Goal: Use online tool/utility: Utilize a website feature to perform a specific function

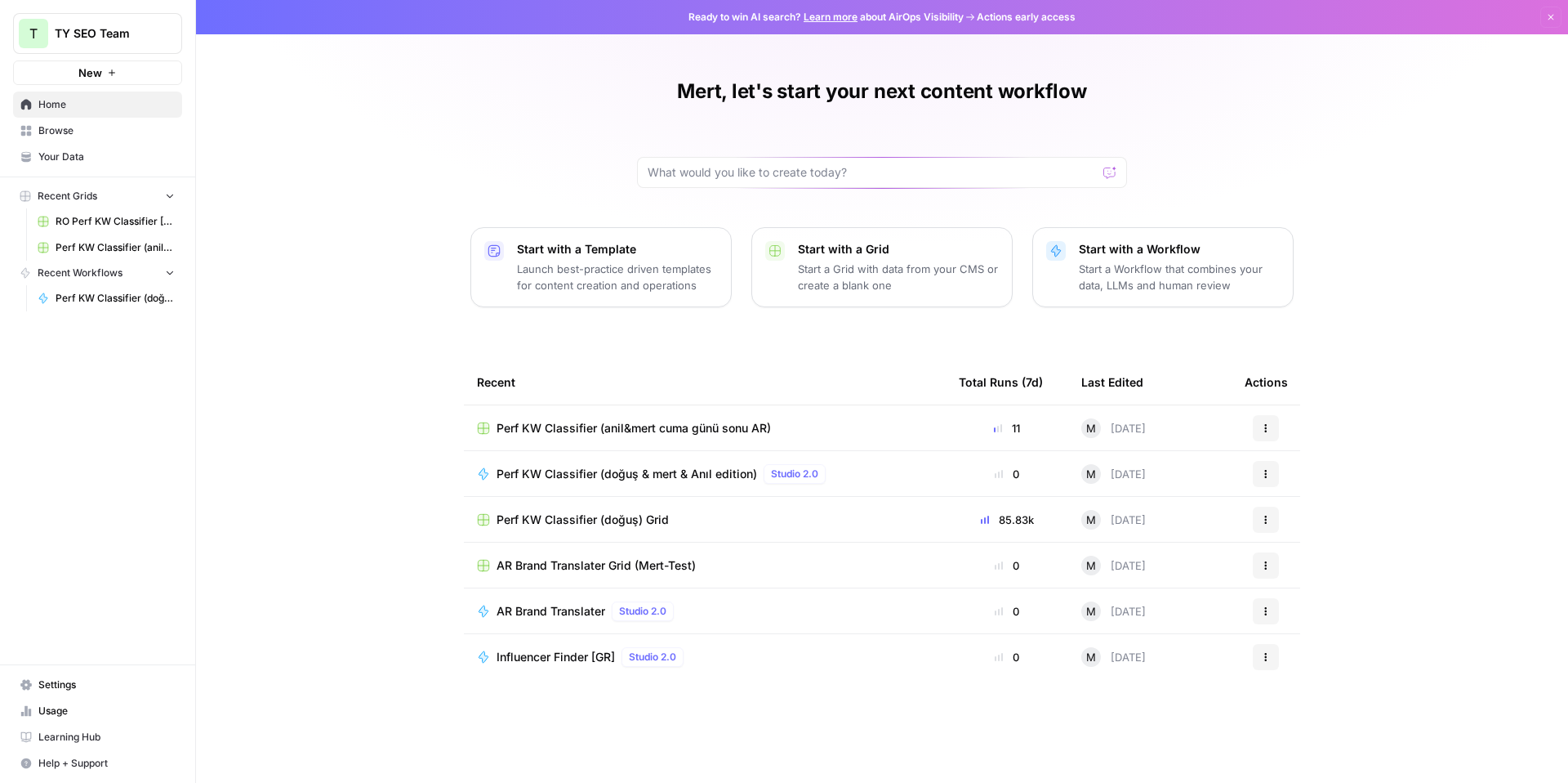
click at [622, 470] on span "Perf KW Classifier (doğuş & mert & Anıl edition)" at bounding box center [627, 473] width 261 height 16
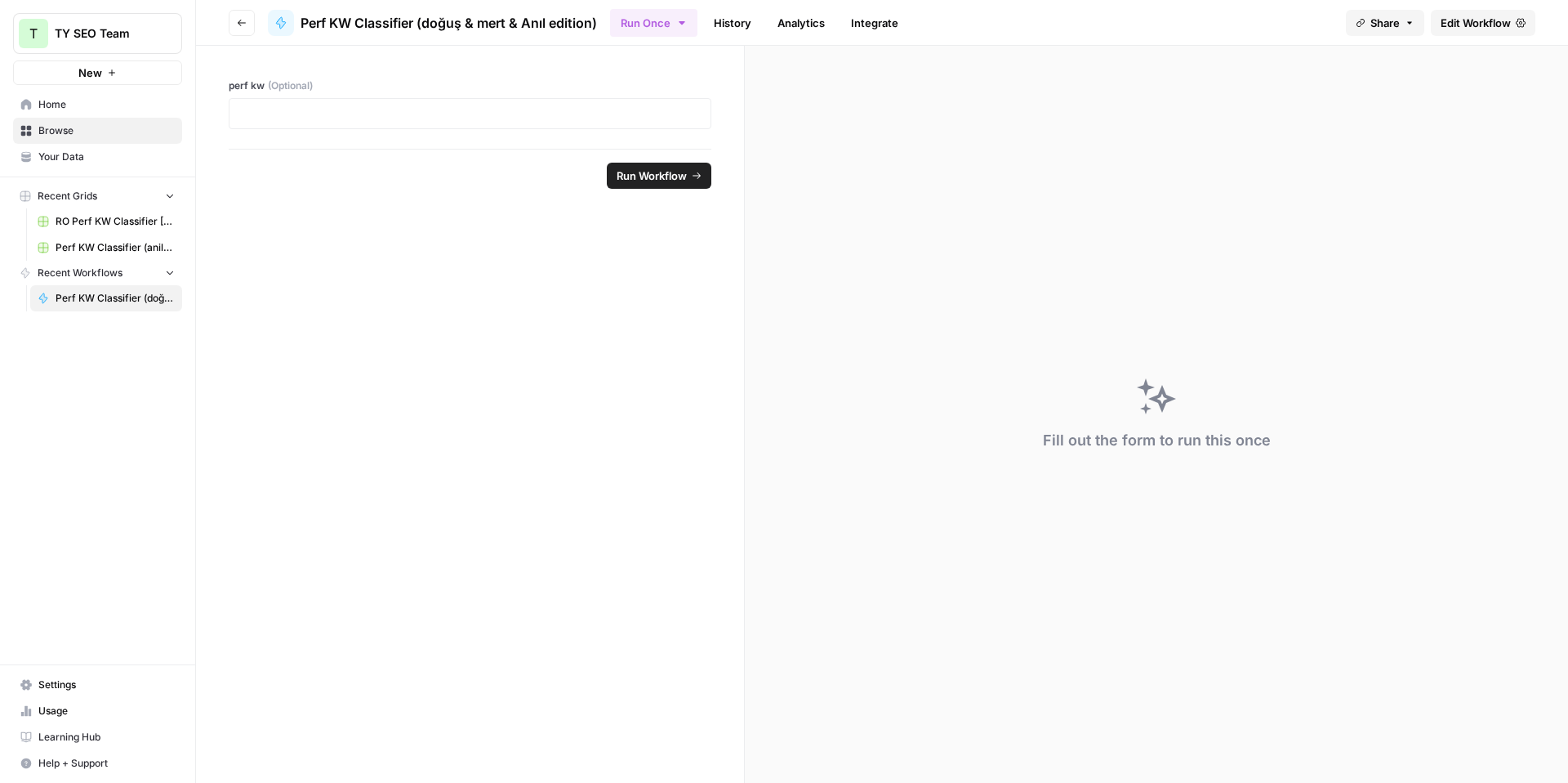
click at [742, 23] on link "History" at bounding box center [732, 22] width 57 height 26
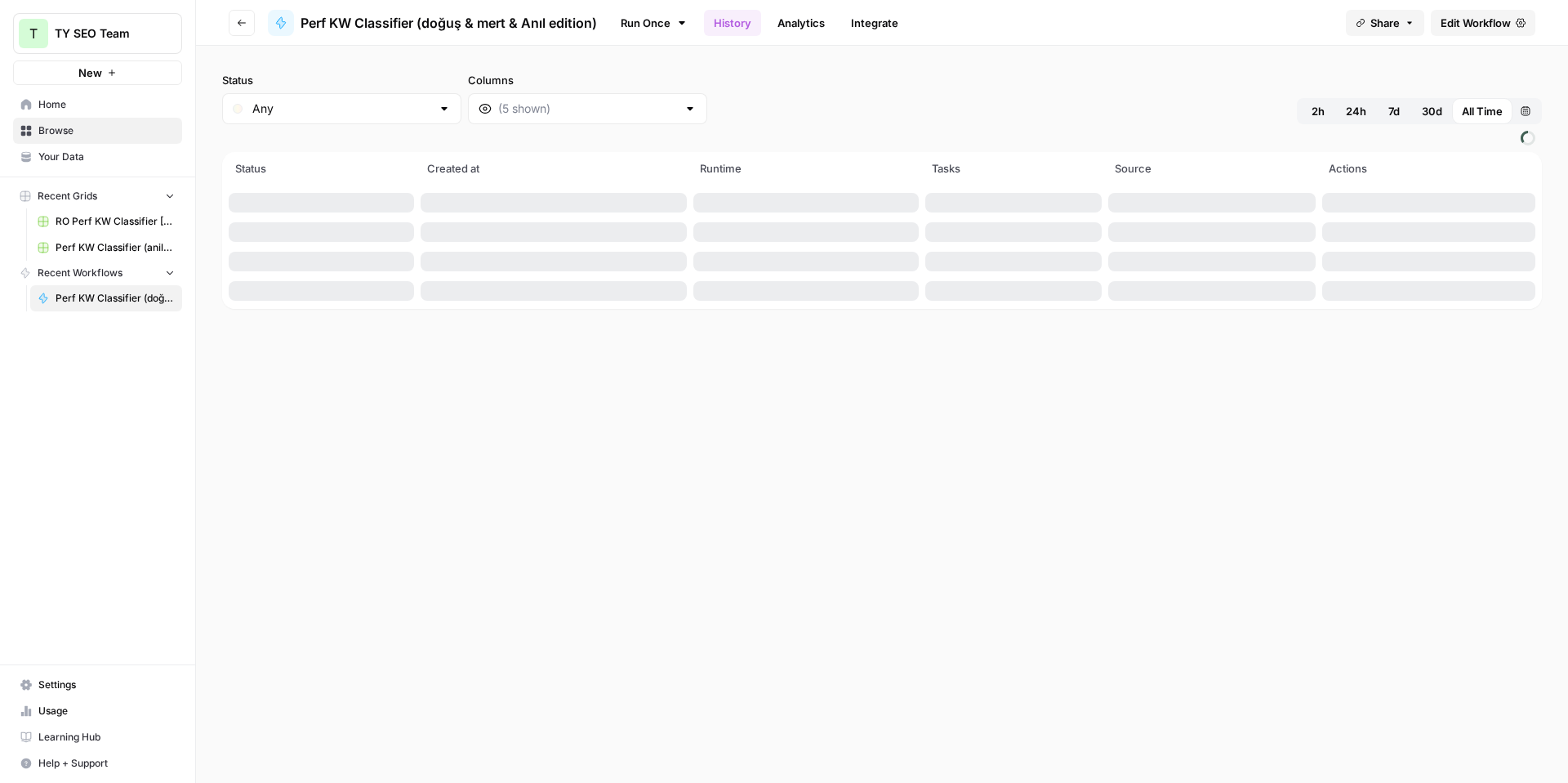
click at [799, 25] on link "Analytics" at bounding box center [802, 22] width 67 height 26
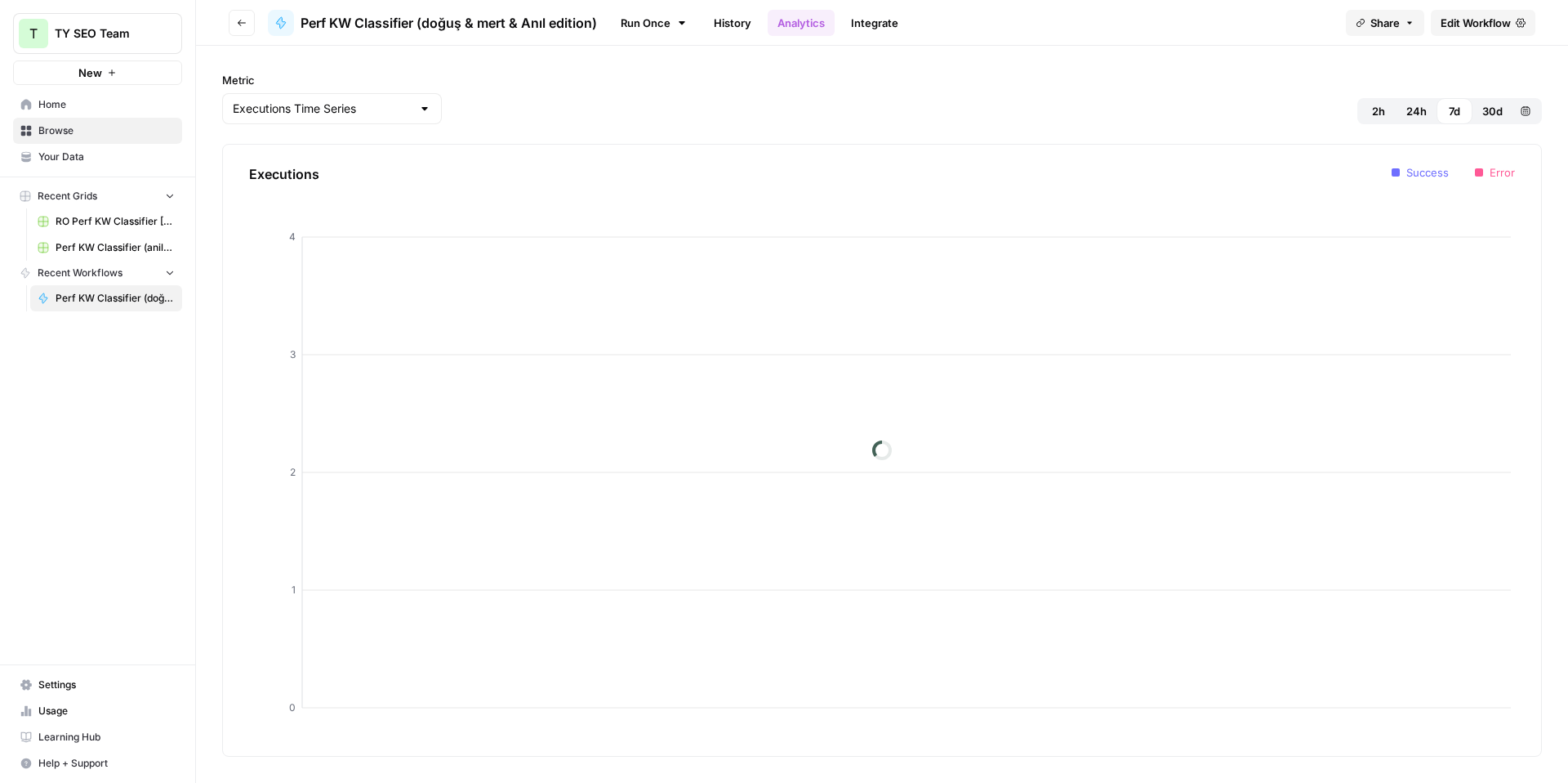
click at [724, 27] on link "History" at bounding box center [732, 22] width 57 height 26
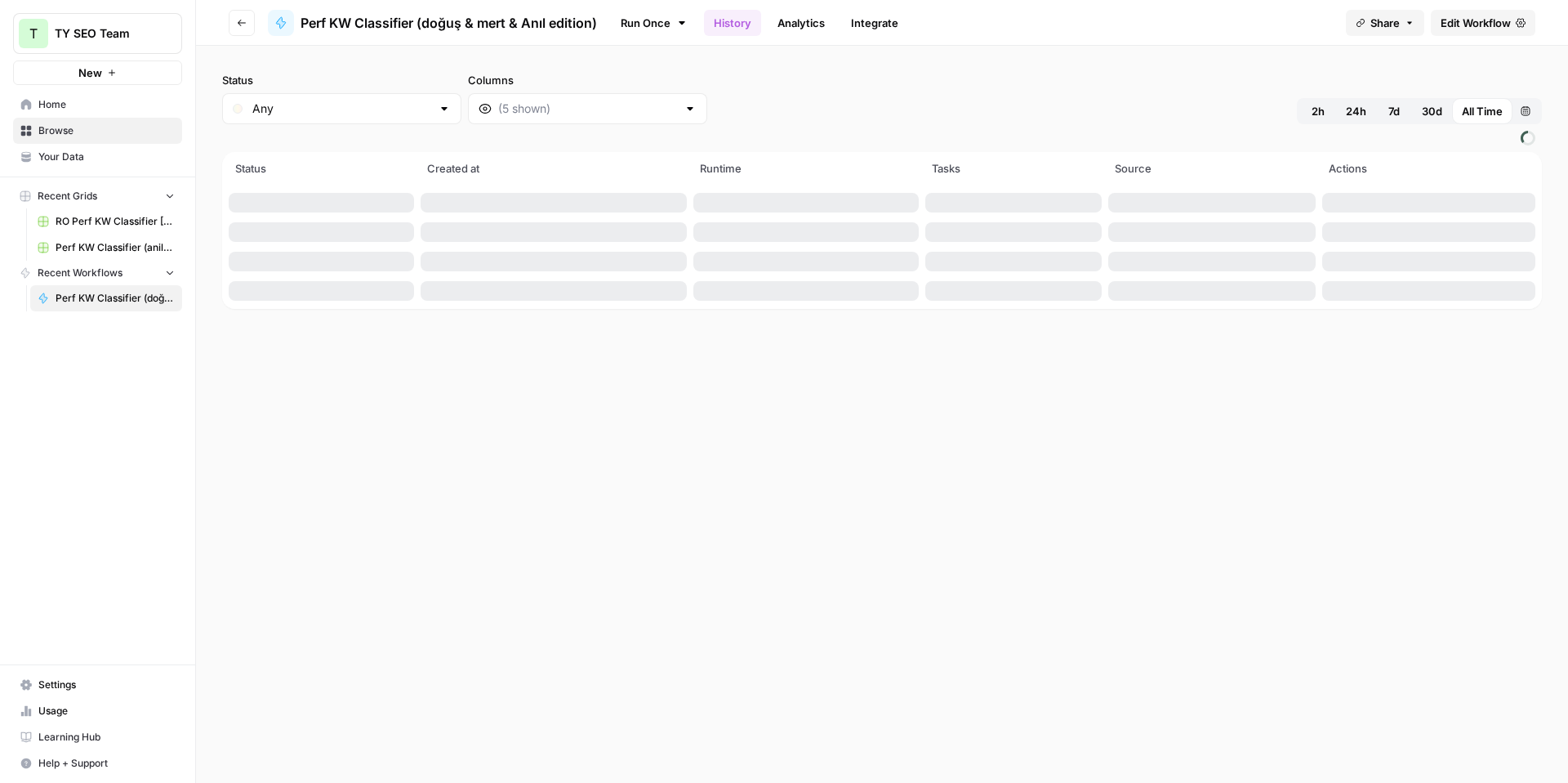
click at [646, 28] on link "Run Once" at bounding box center [654, 22] width 87 height 27
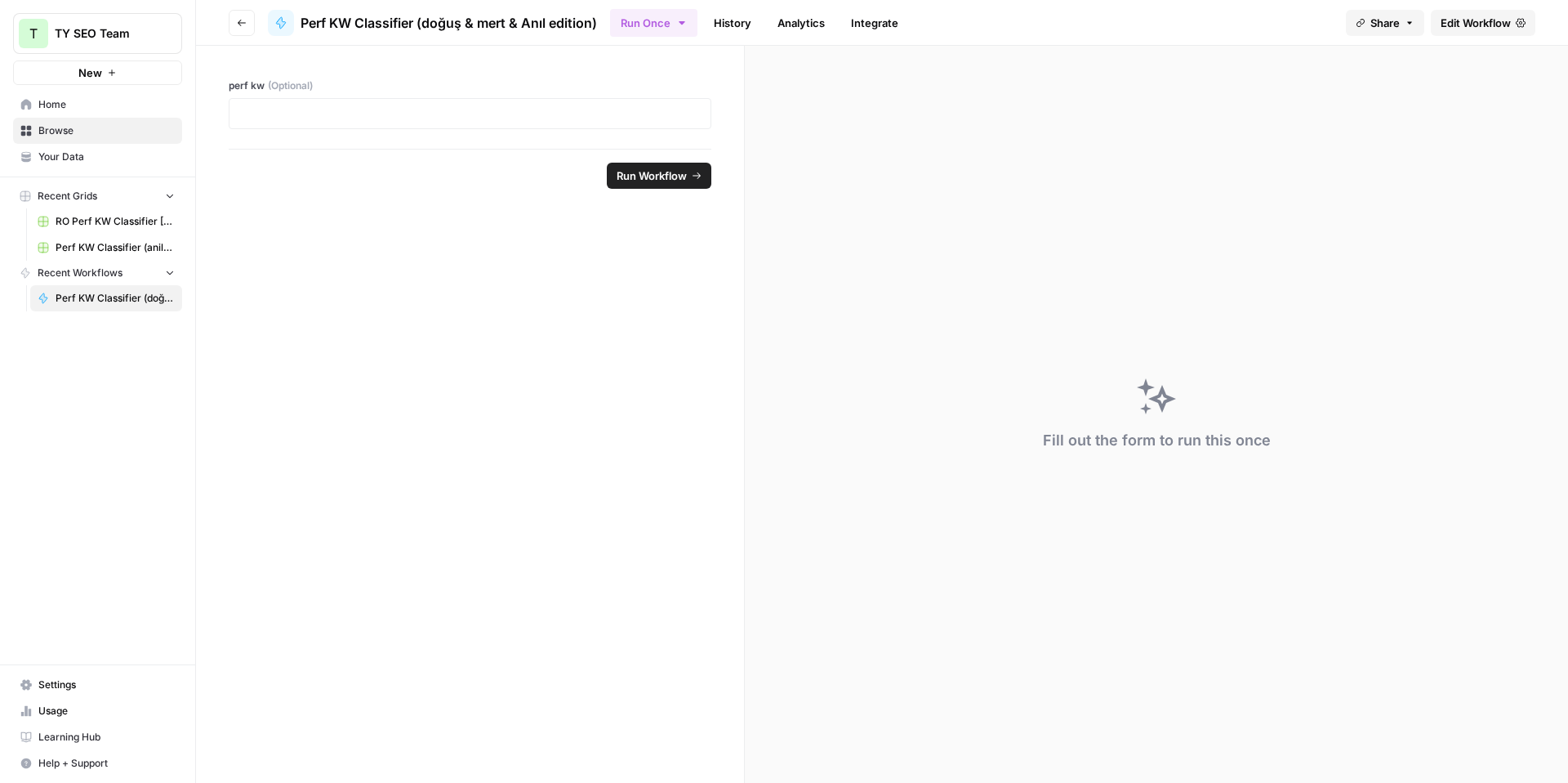
click at [1463, 23] on span "Edit Workflow" at bounding box center [1476, 22] width 70 height 16
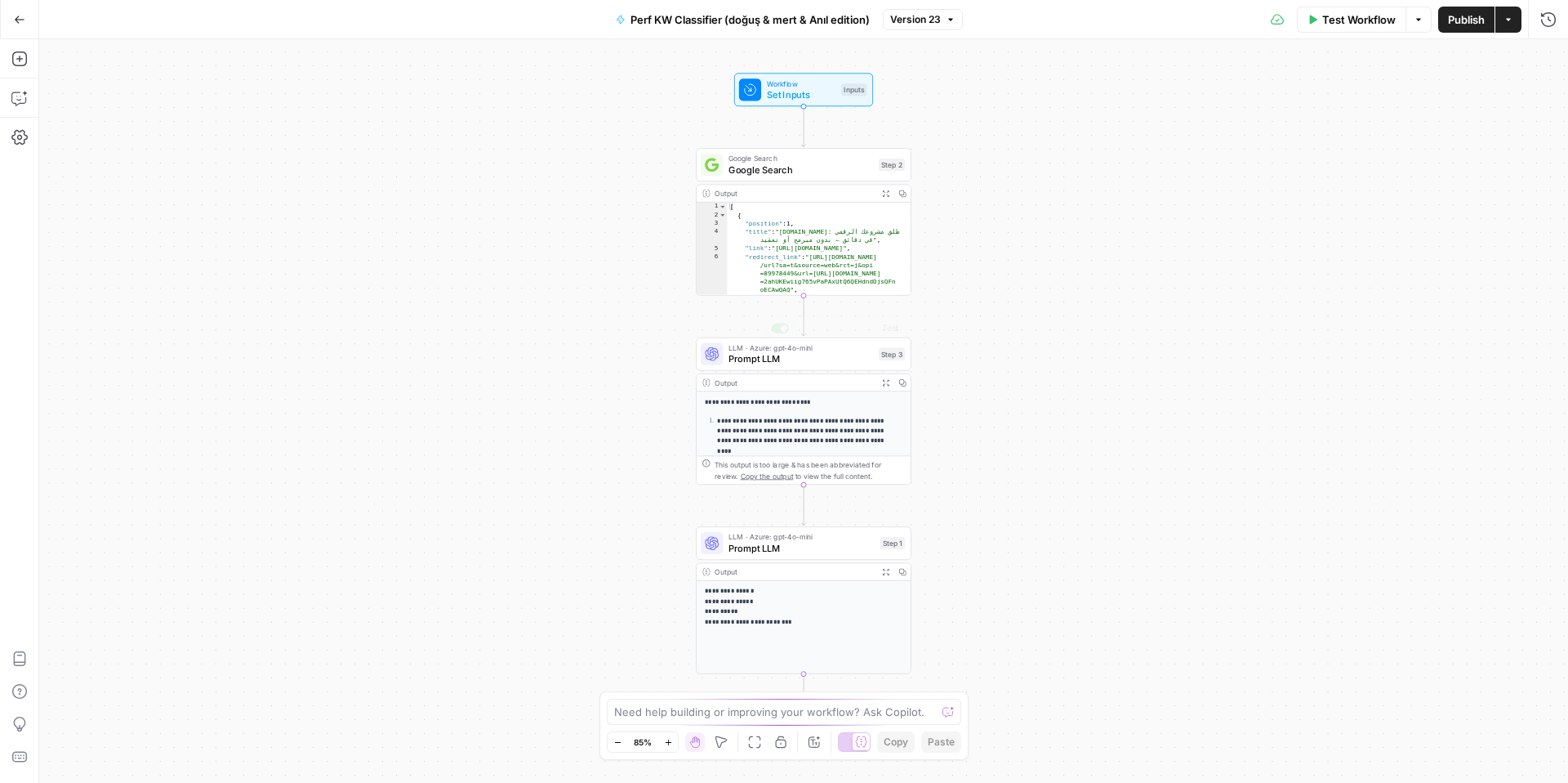
click at [847, 419] on p "**********" at bounding box center [805, 431] width 175 height 30
click at [803, 358] on span "Prompt LLM" at bounding box center [801, 359] width 145 height 14
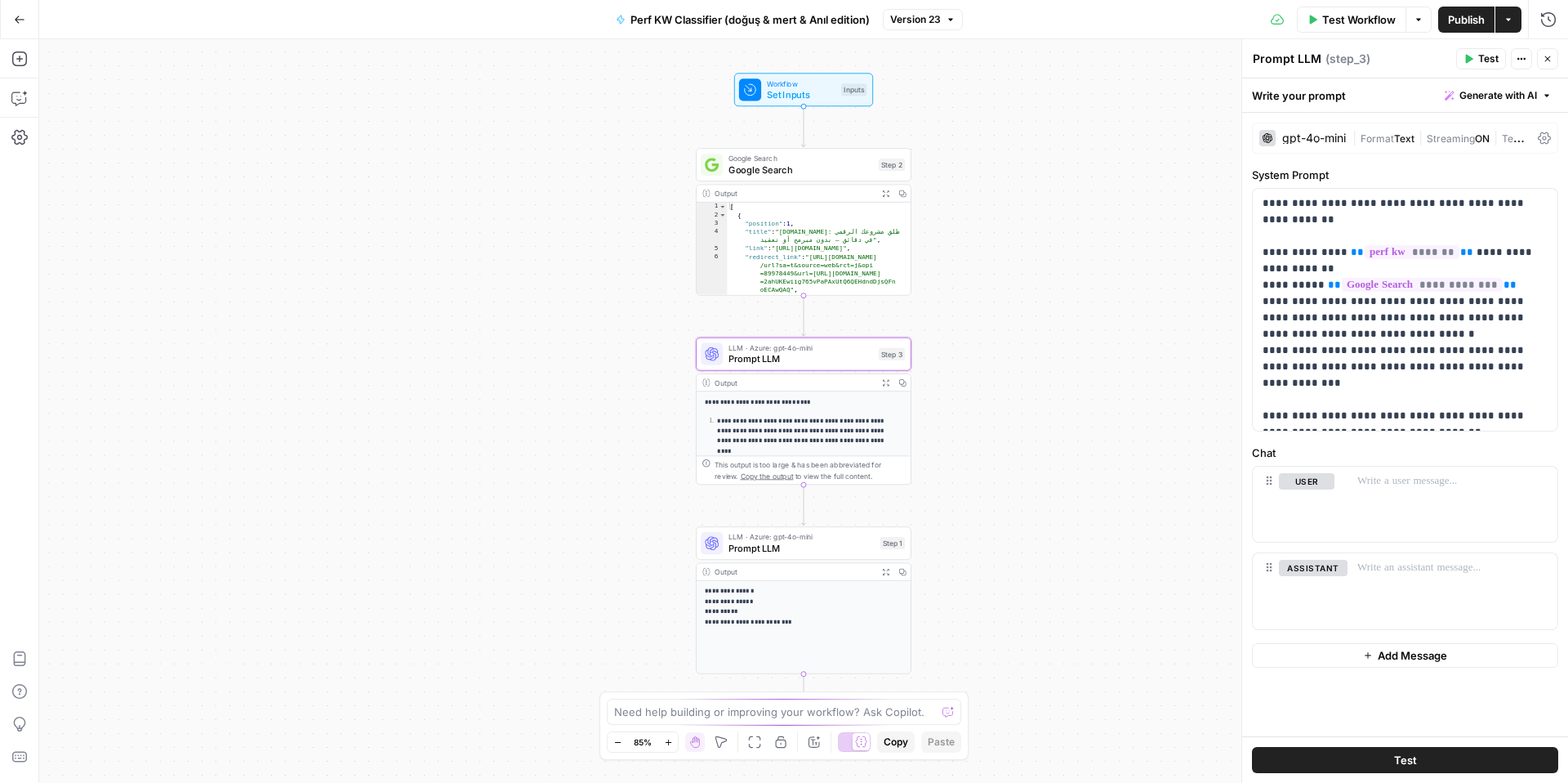
click at [826, 597] on p "**********" at bounding box center [803, 606] width 198 height 41
click at [830, 537] on span "LLM · Azure: gpt-4o-mini" at bounding box center [802, 536] width 147 height 11
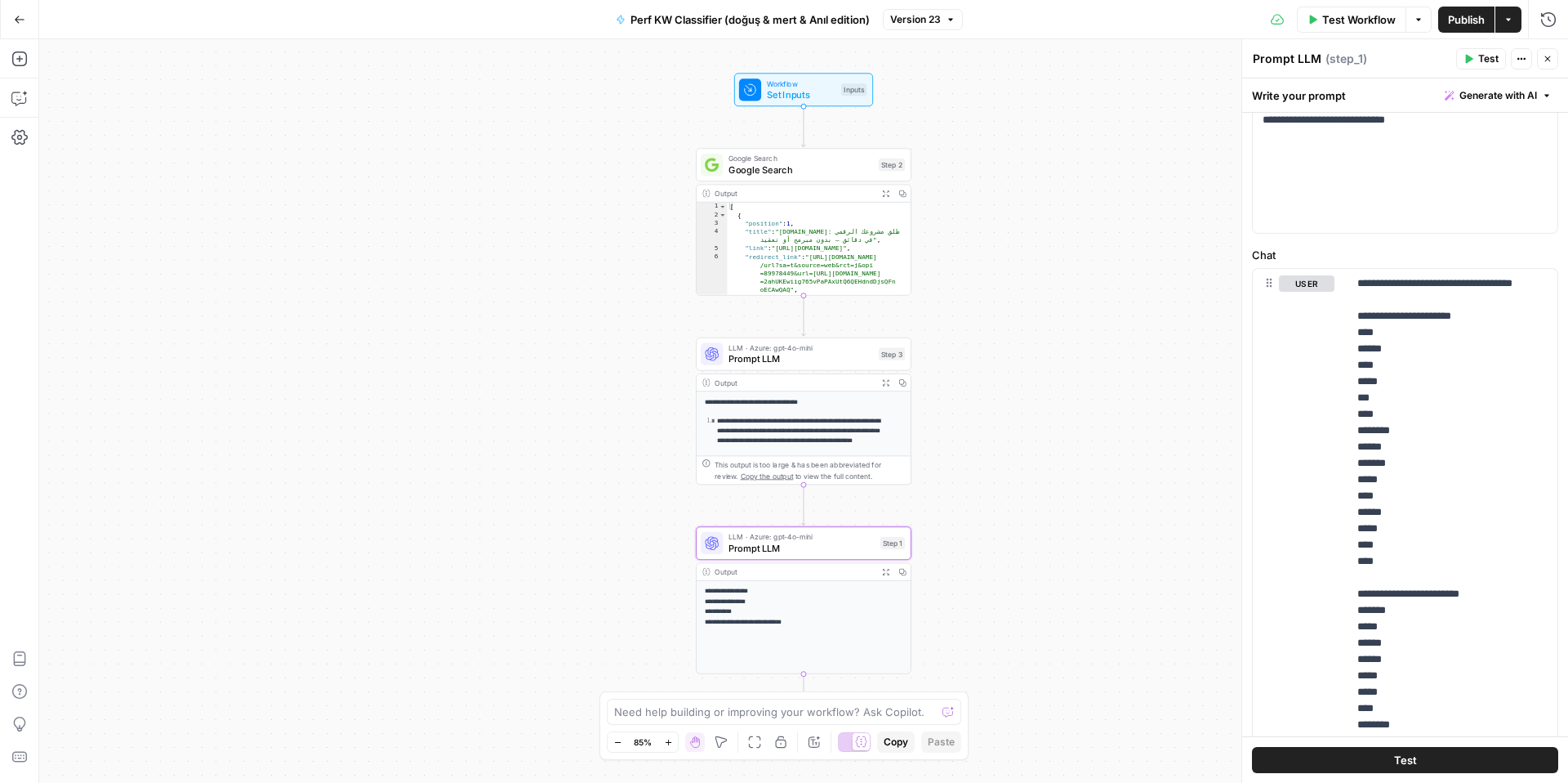
scroll to position [436, 0]
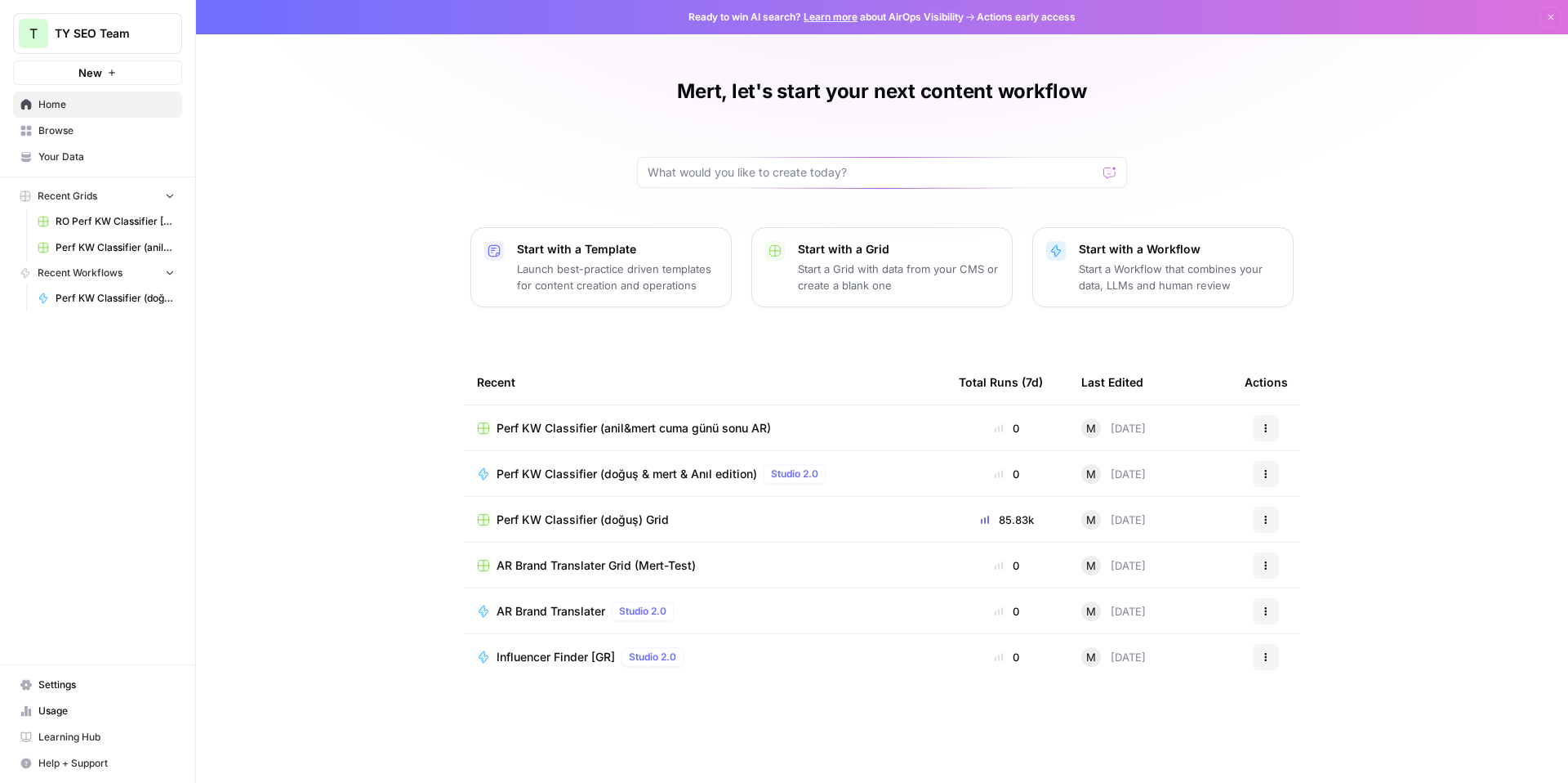
click at [700, 430] on span "Perf KW Classifier (anil&mert cuma günü sonu AR)" at bounding box center [634, 428] width 274 height 16
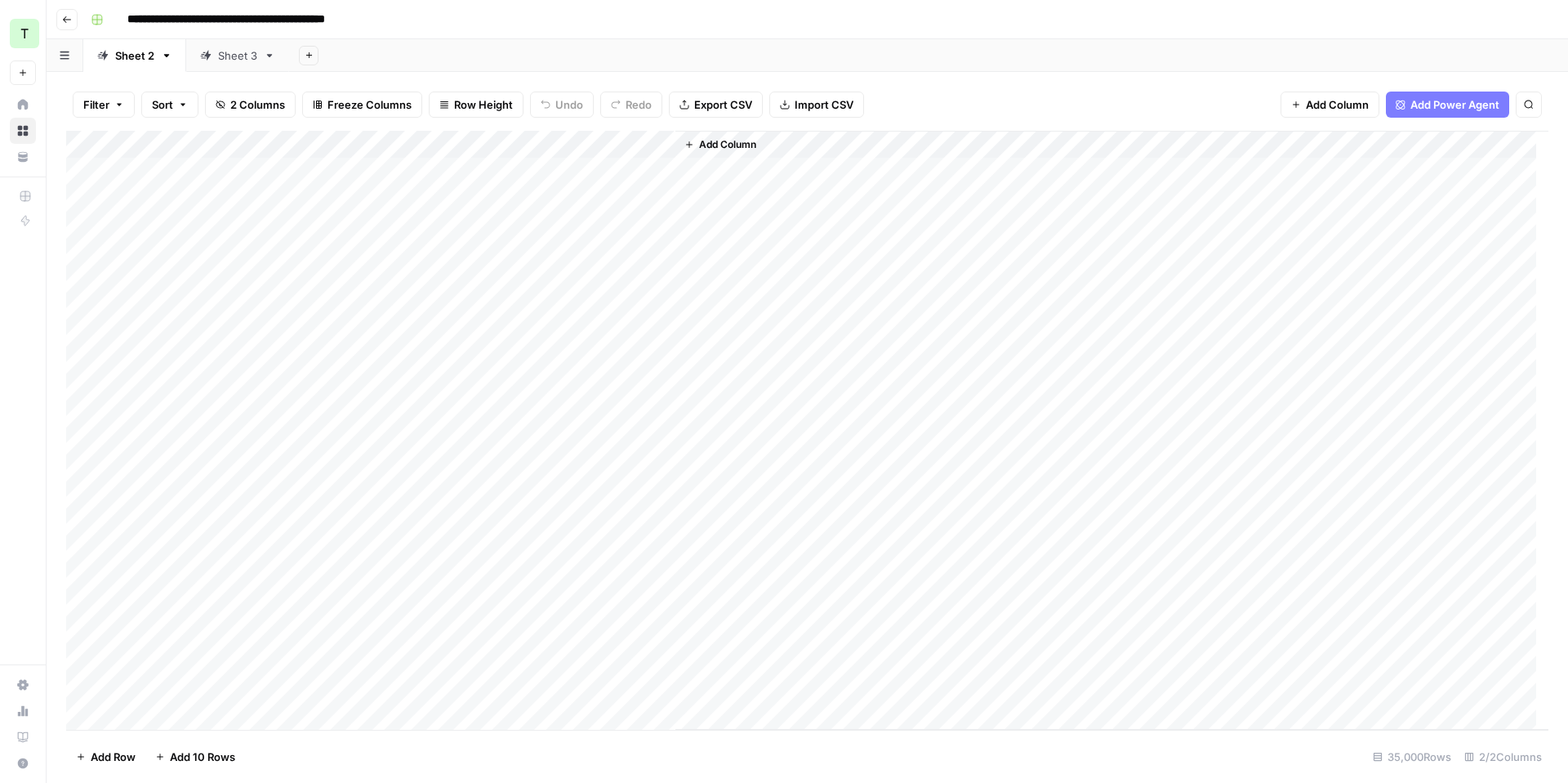
click at [239, 61] on div "Sheet 3" at bounding box center [237, 55] width 39 height 16
click at [129, 56] on div "Sheet 2" at bounding box center [135, 55] width 39 height 16
click at [225, 63] on div "Sheet 3" at bounding box center [237, 55] width 39 height 16
click at [203, 172] on div "Add Column" at bounding box center [807, 226] width 1482 height 193
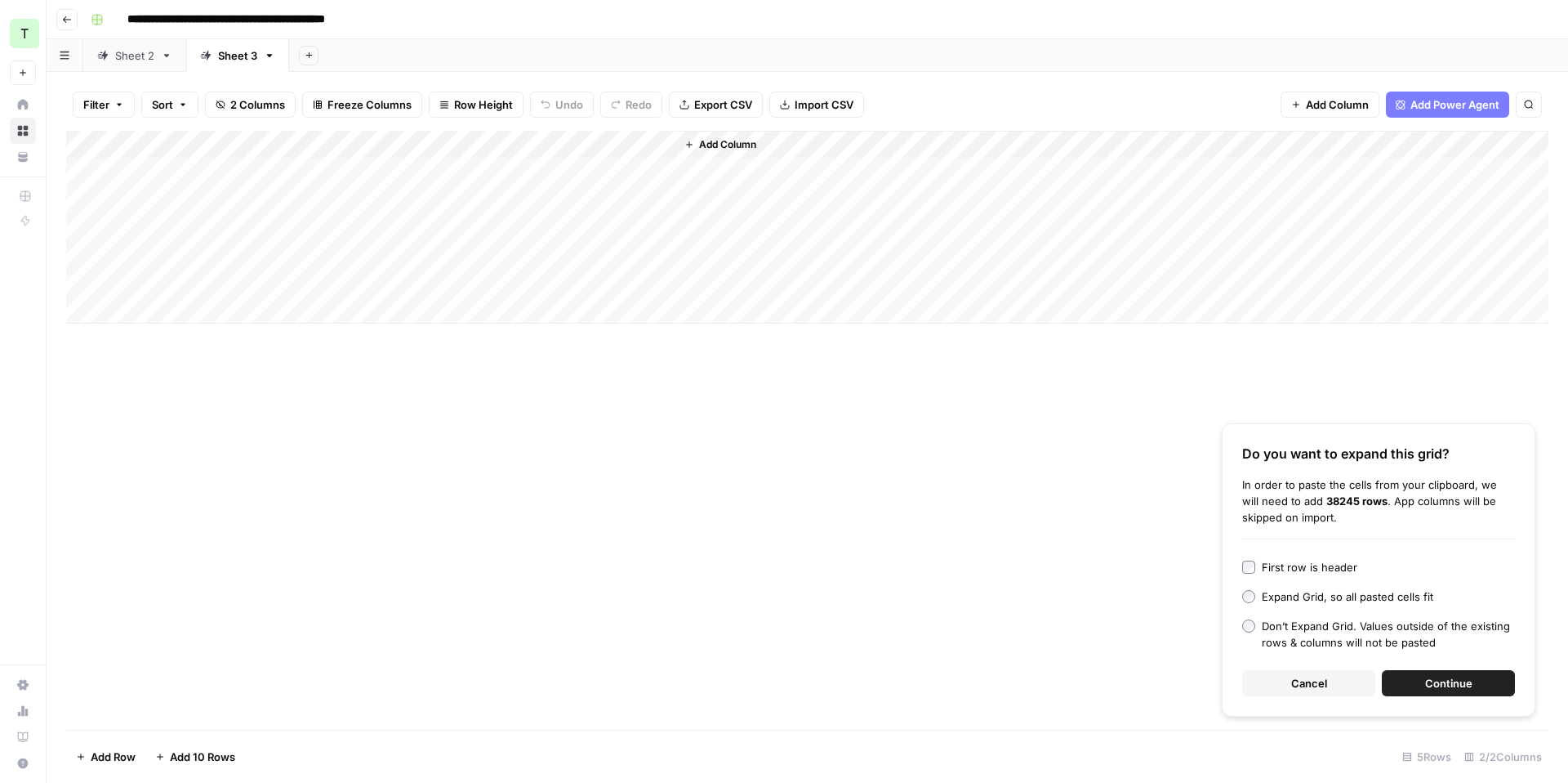
click at [1460, 684] on span "Continue" at bounding box center [1449, 683] width 47 height 16
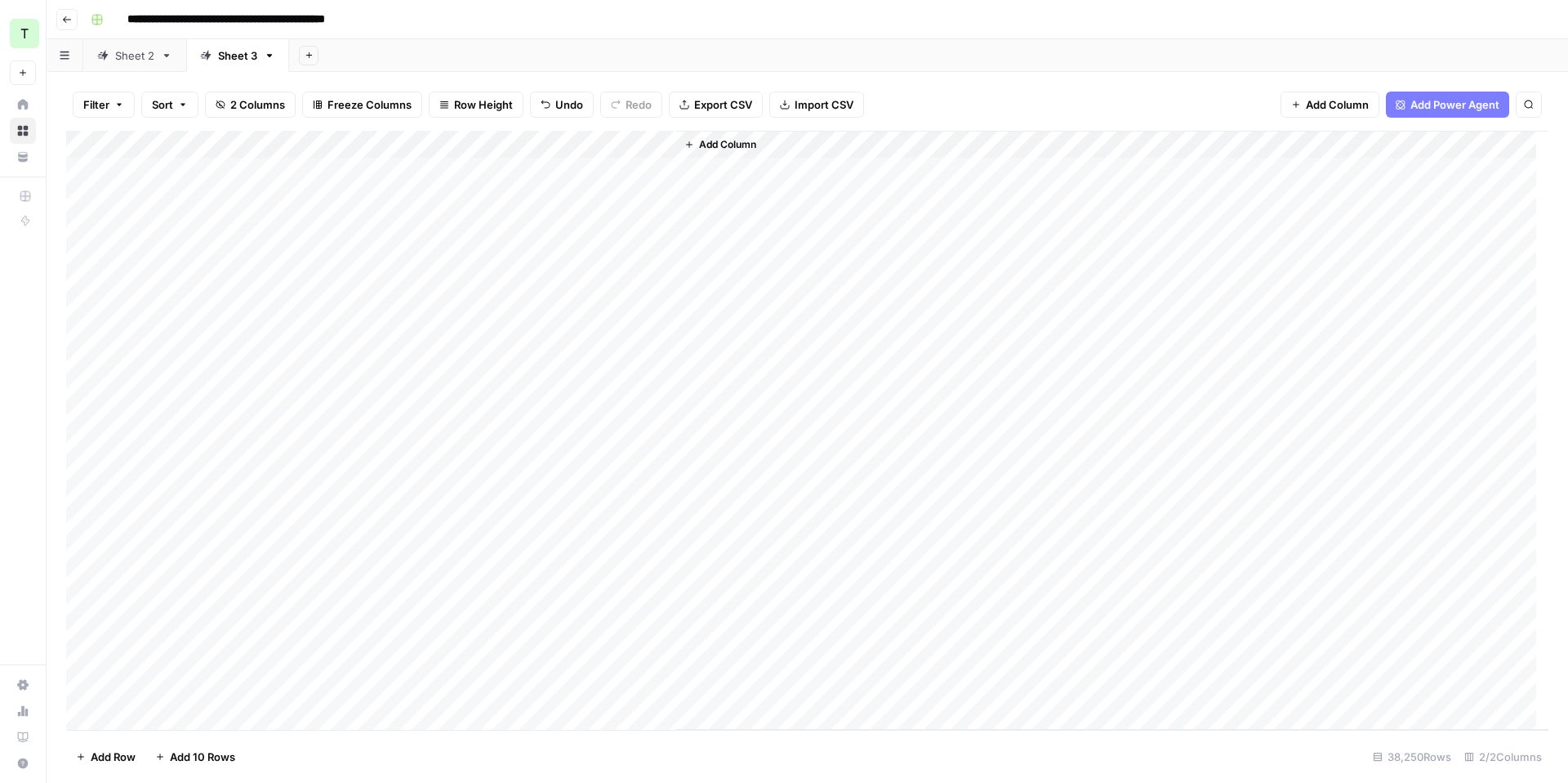
click at [122, 59] on div "Sheet 2" at bounding box center [135, 55] width 39 height 16
click at [508, 166] on div "Add Column" at bounding box center [807, 430] width 1482 height 599
click at [638, 170] on div "Add Column" at bounding box center [807, 430] width 1482 height 599
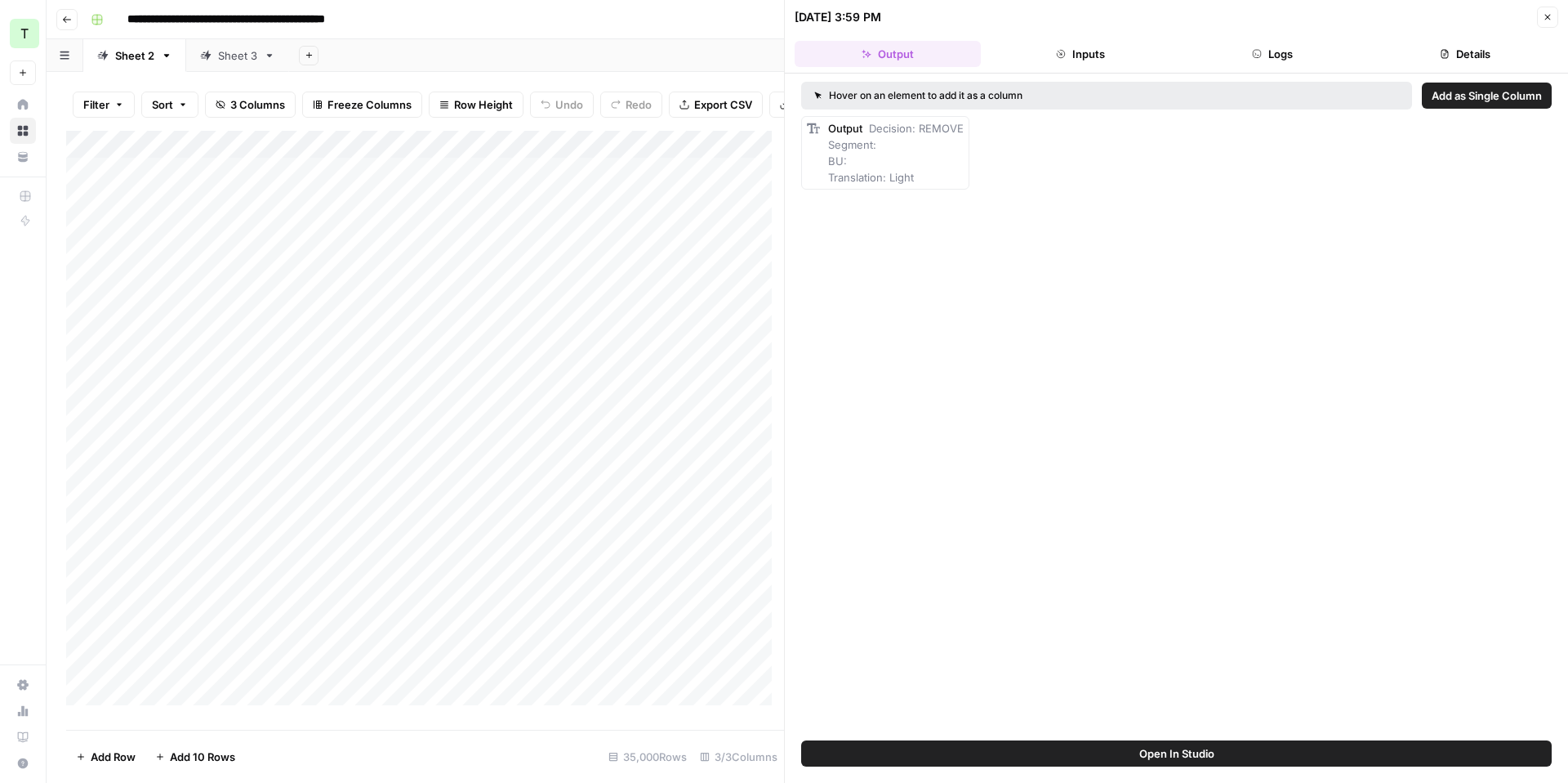
click at [1061, 56] on icon "button" at bounding box center [1060, 53] width 9 height 9
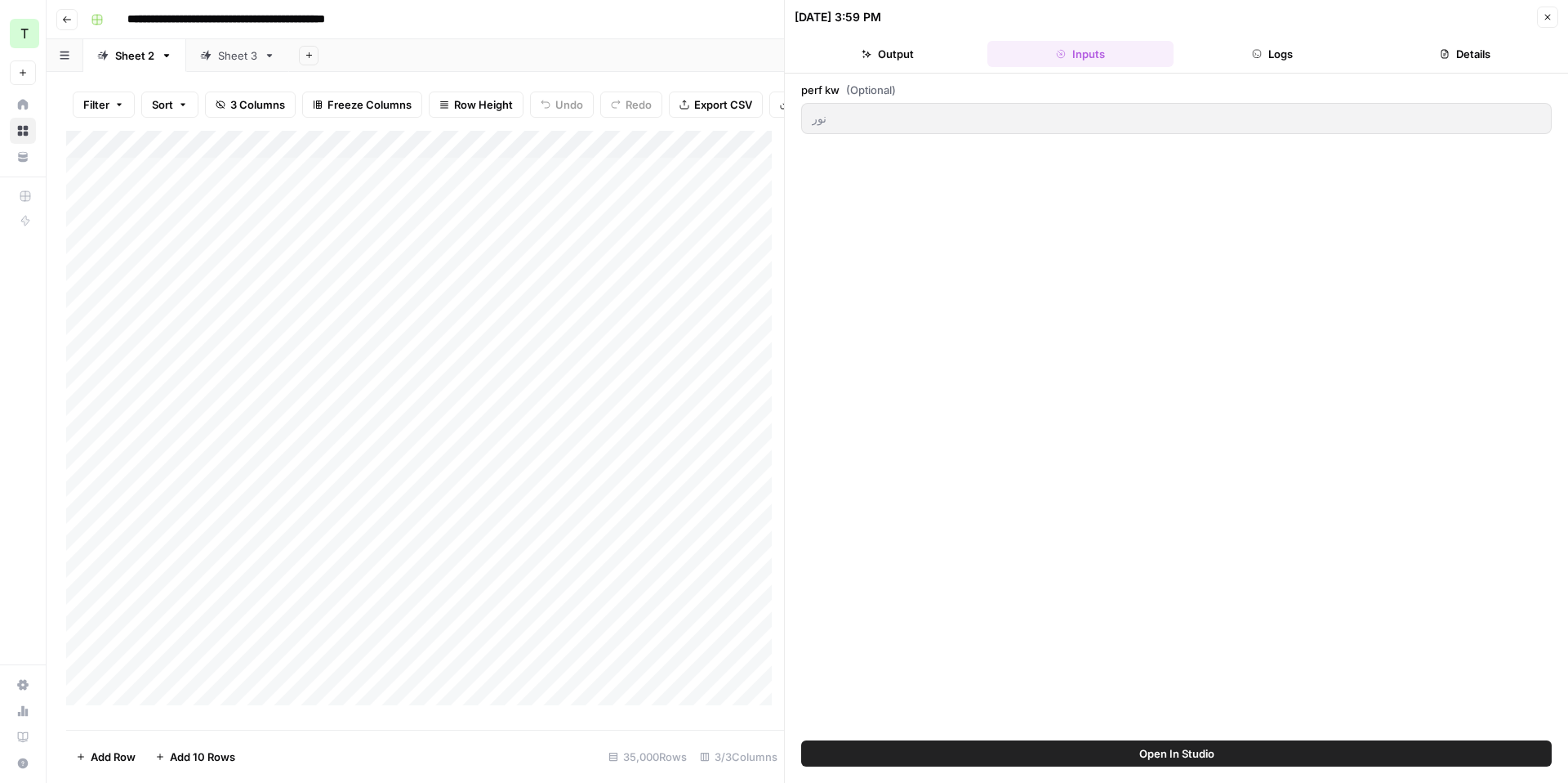
click at [1271, 57] on button "Logs" at bounding box center [1273, 54] width 186 height 26
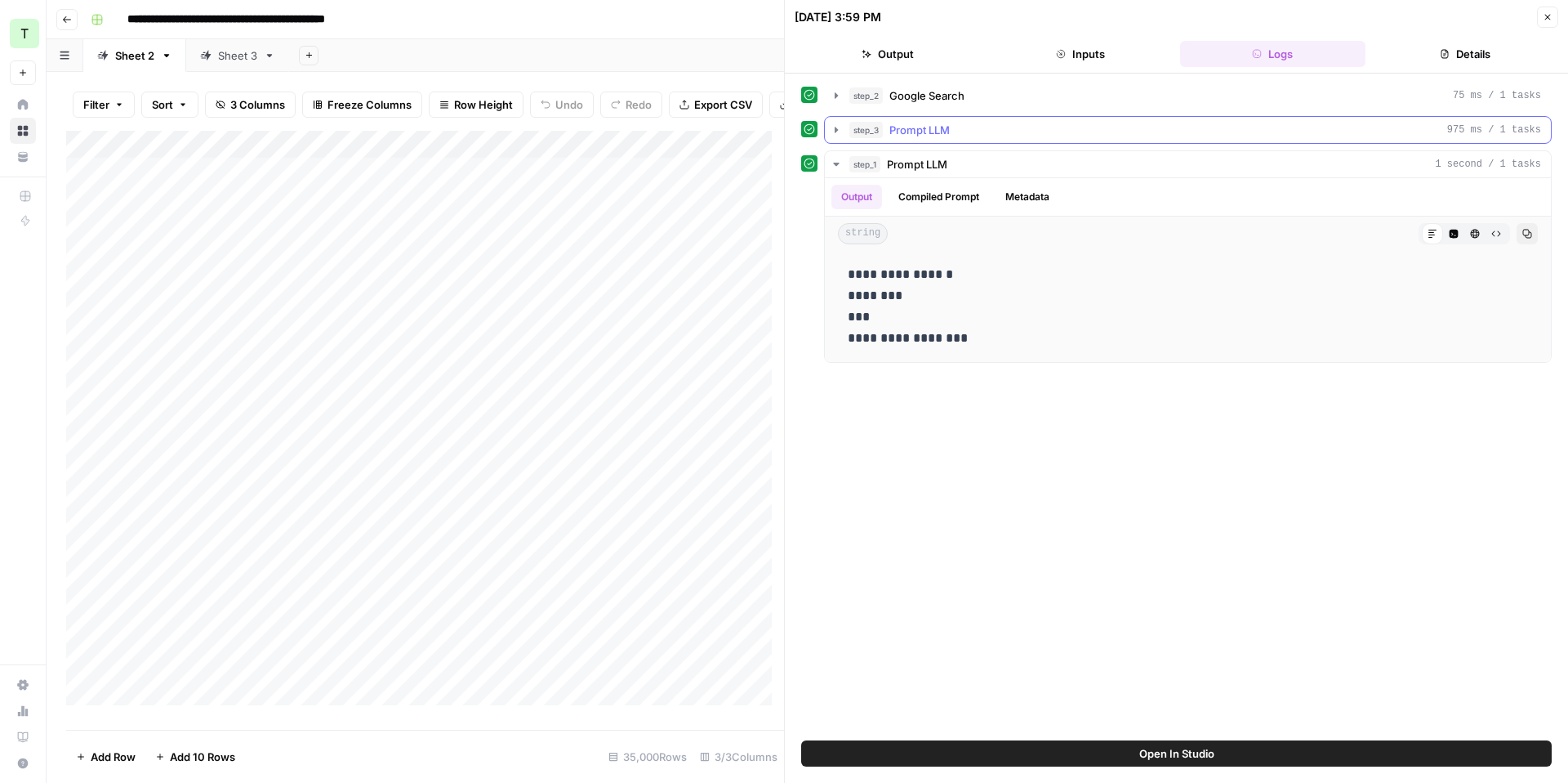
click at [933, 128] on span "Prompt LLM" at bounding box center [920, 129] width 61 height 16
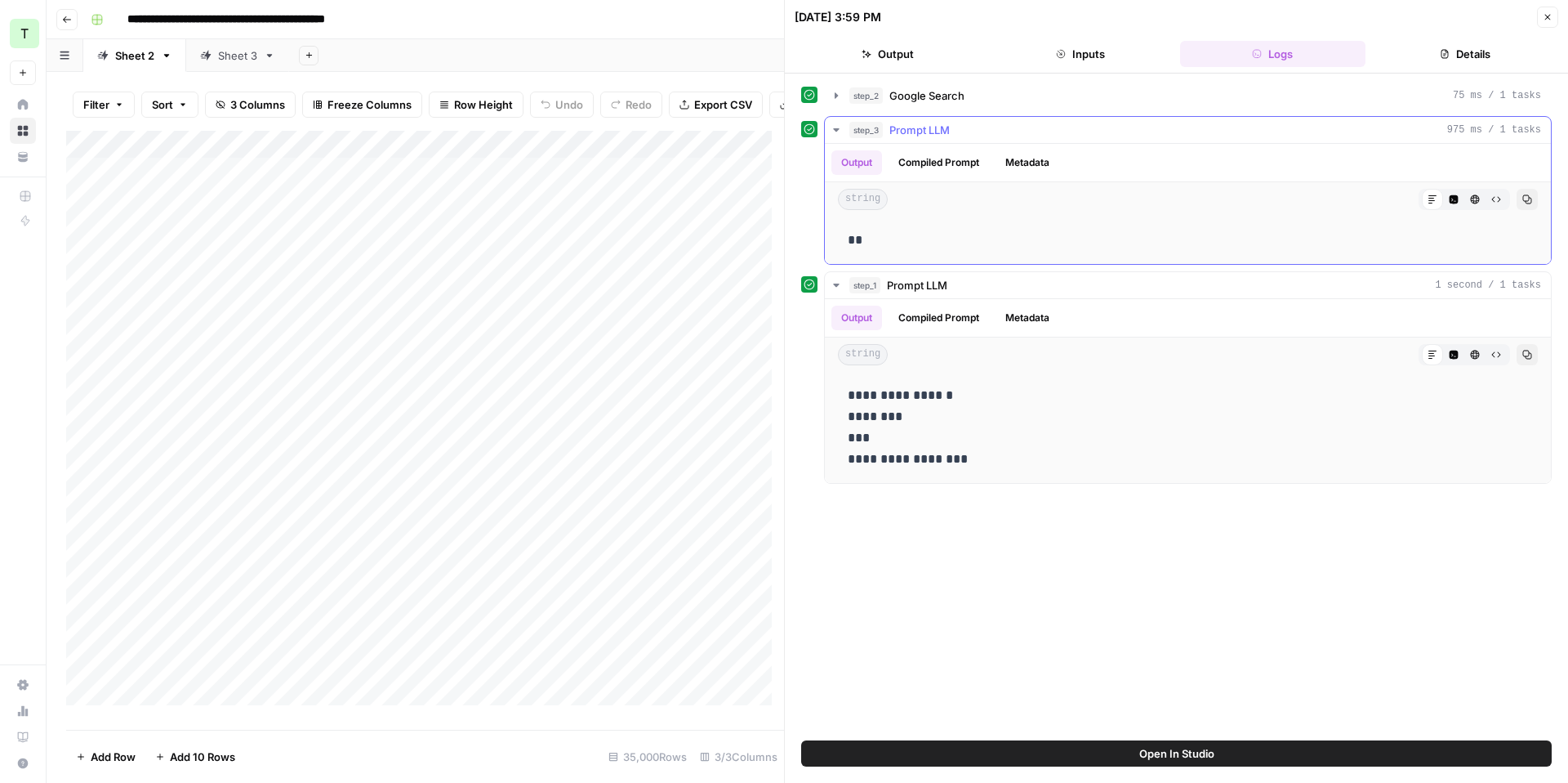
click at [925, 160] on button "Compiled Prompt" at bounding box center [939, 162] width 100 height 25
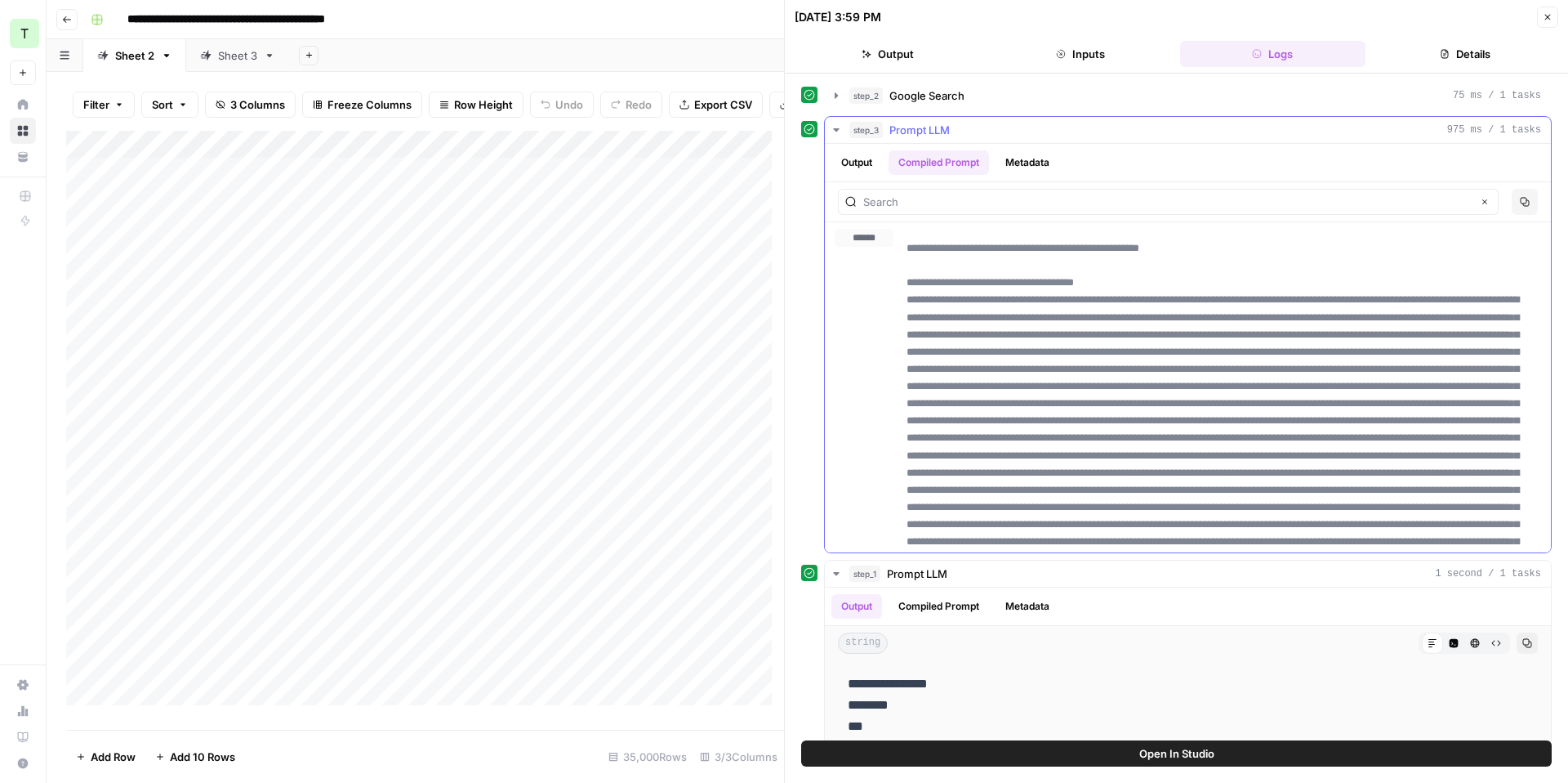
click at [862, 170] on button "Output" at bounding box center [856, 162] width 51 height 25
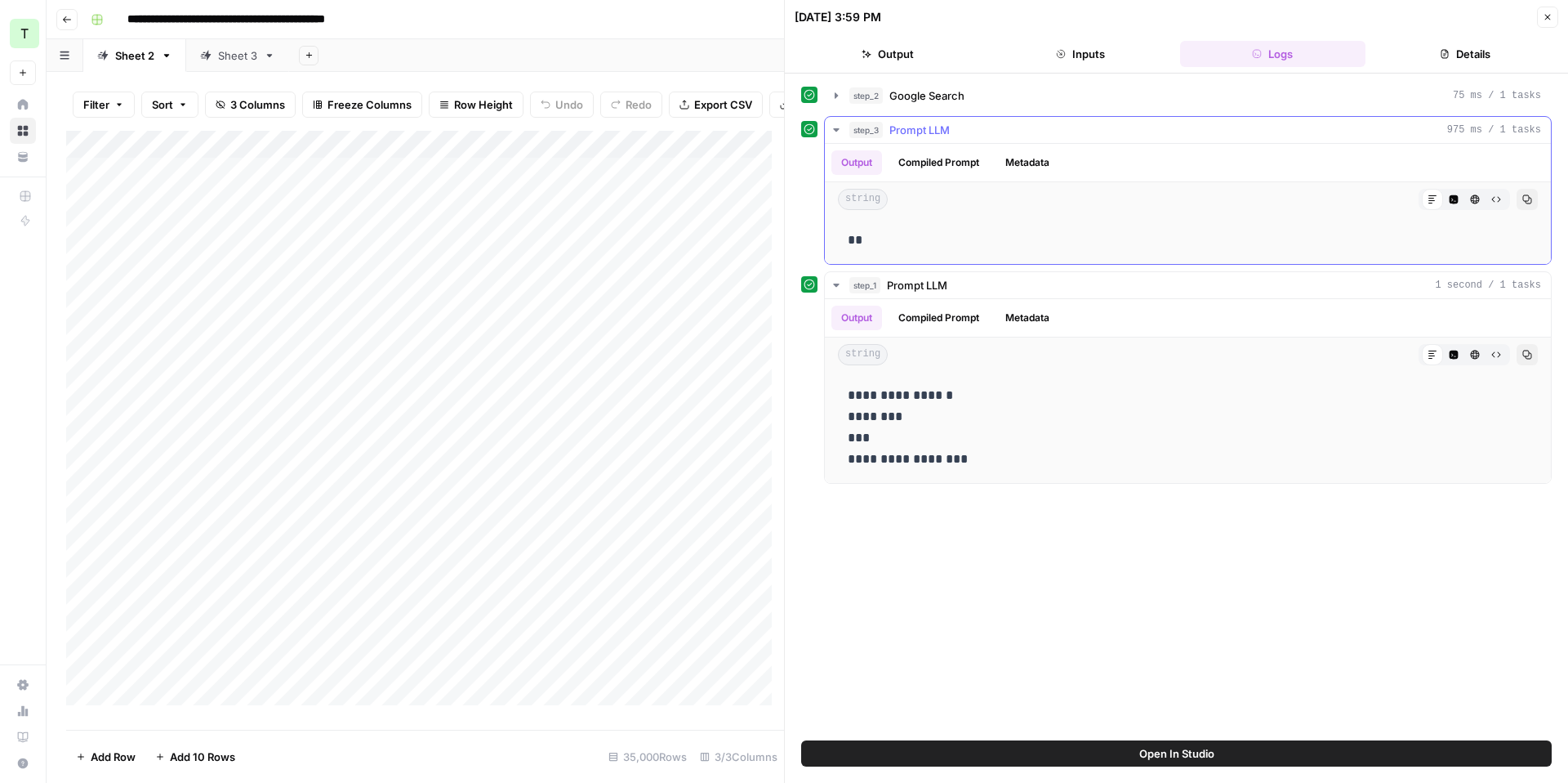
click at [926, 165] on button "Compiled Prompt" at bounding box center [939, 162] width 100 height 25
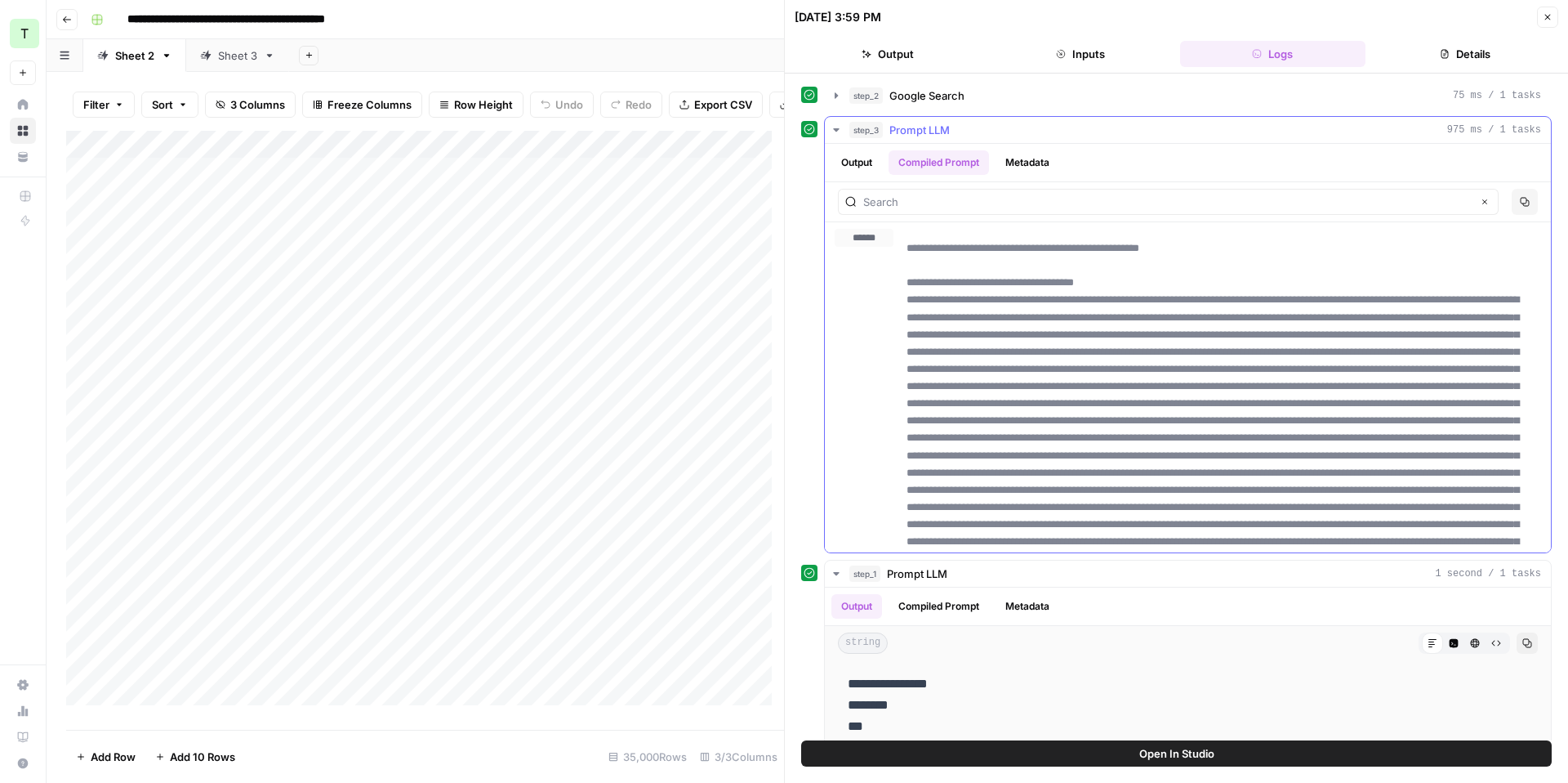
click at [1017, 154] on button "Metadata" at bounding box center [1027, 162] width 63 height 25
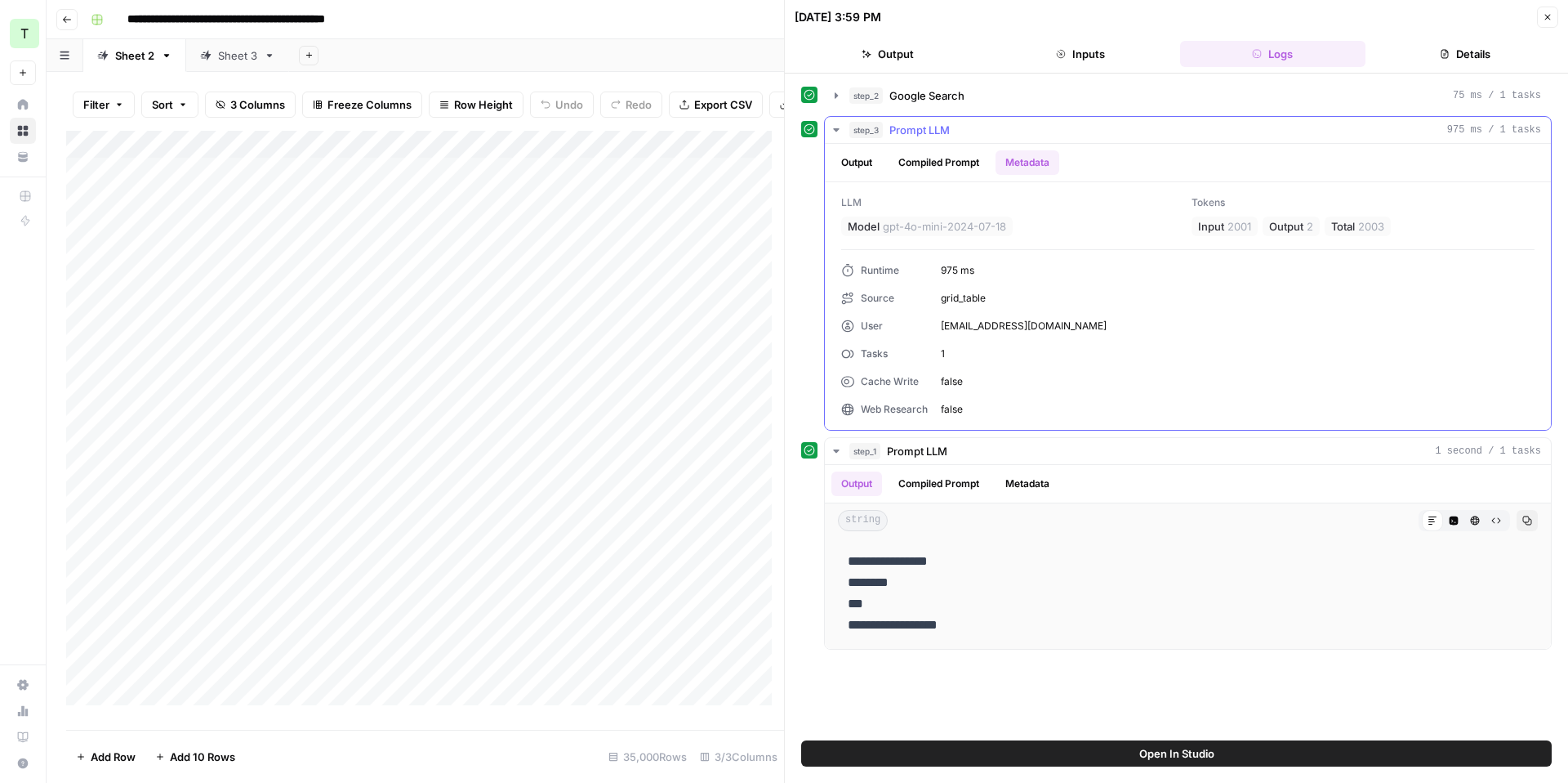
click at [927, 158] on button "Compiled Prompt" at bounding box center [939, 162] width 100 height 25
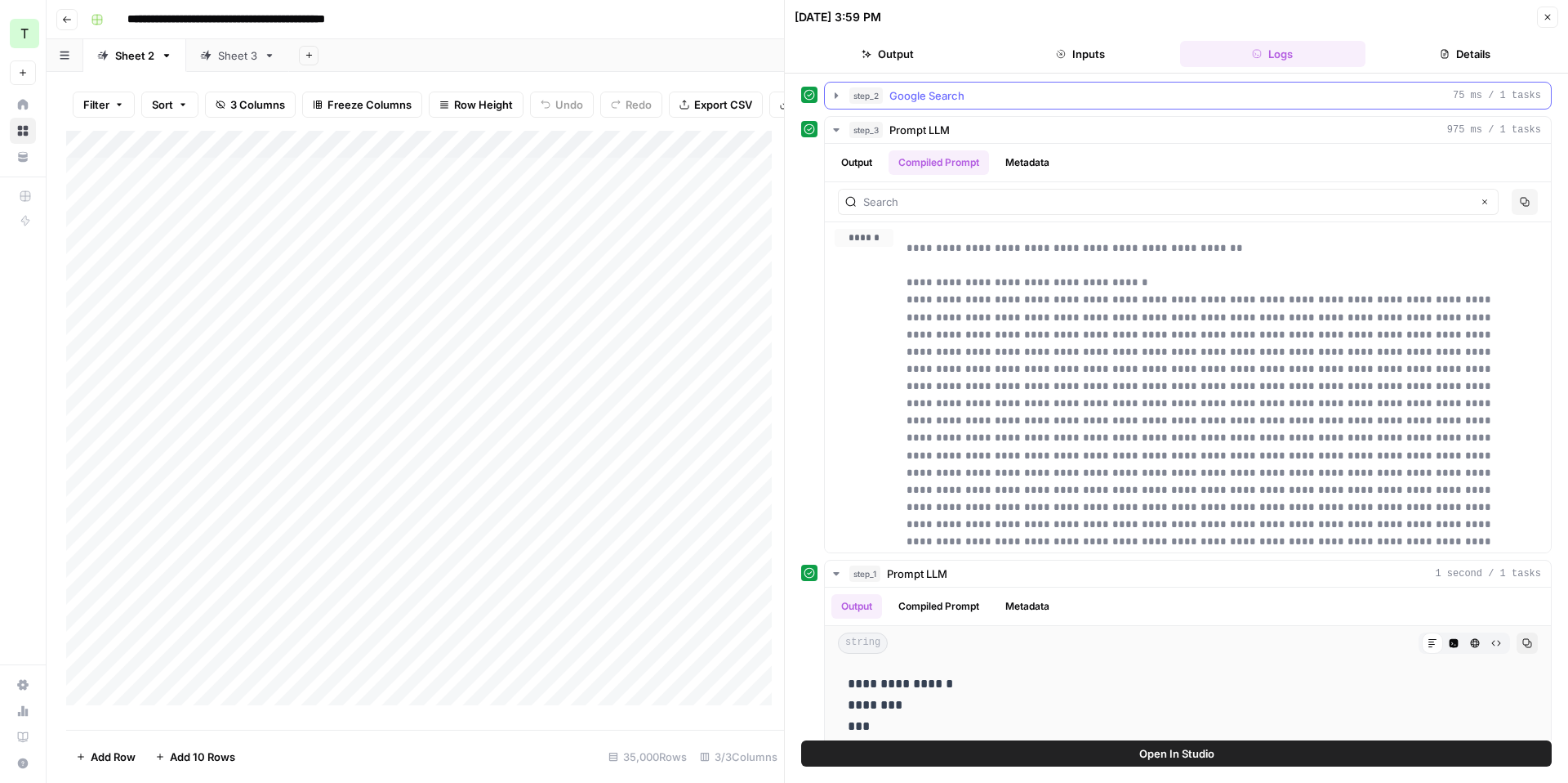
click at [931, 87] on span "Google Search" at bounding box center [928, 95] width 75 height 16
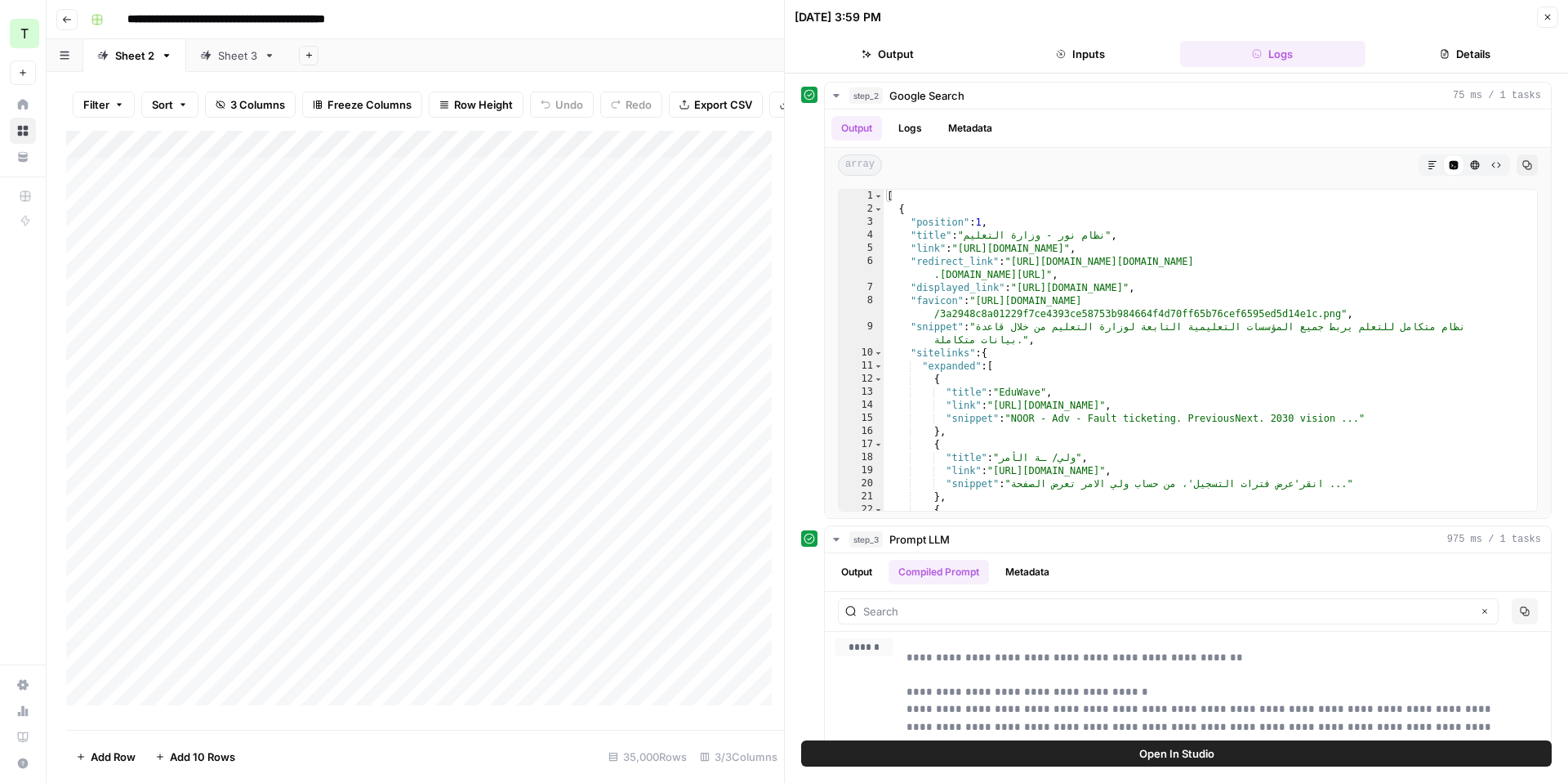
click at [1449, 52] on icon "button" at bounding box center [1445, 53] width 9 height 9
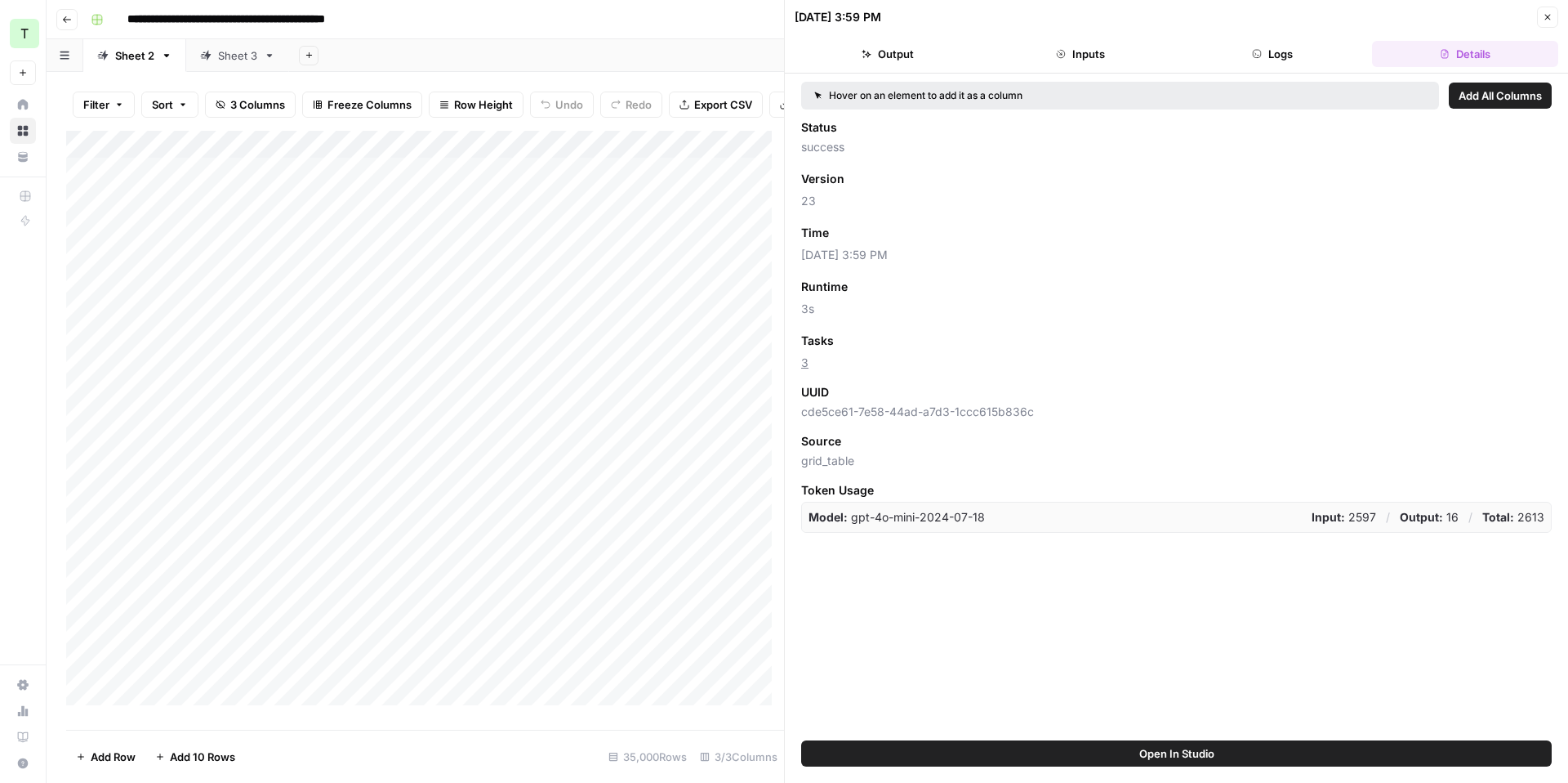
click at [1289, 55] on button "Logs" at bounding box center [1273, 54] width 186 height 26
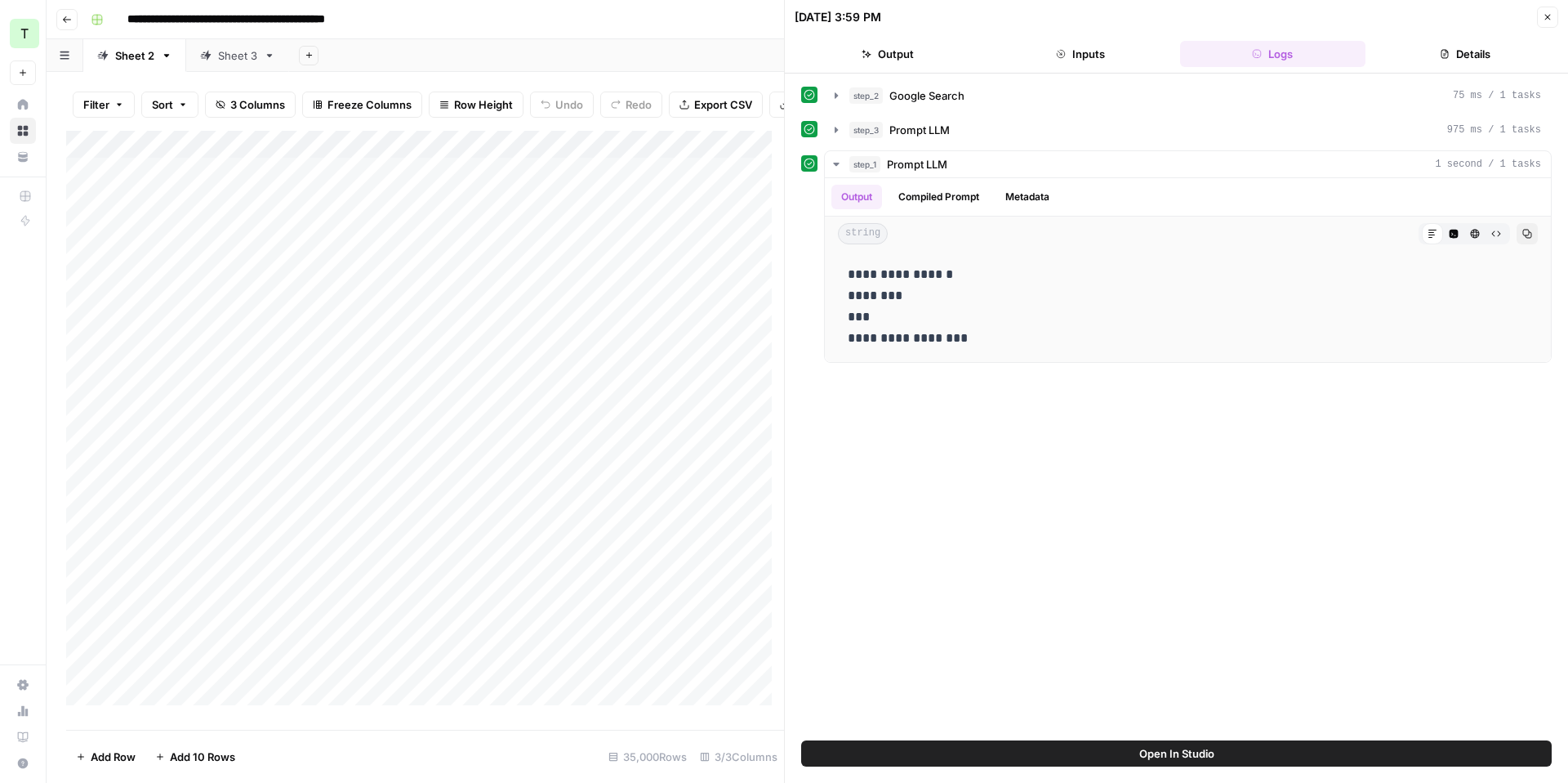
click at [932, 51] on button "Output" at bounding box center [887, 54] width 186 height 26
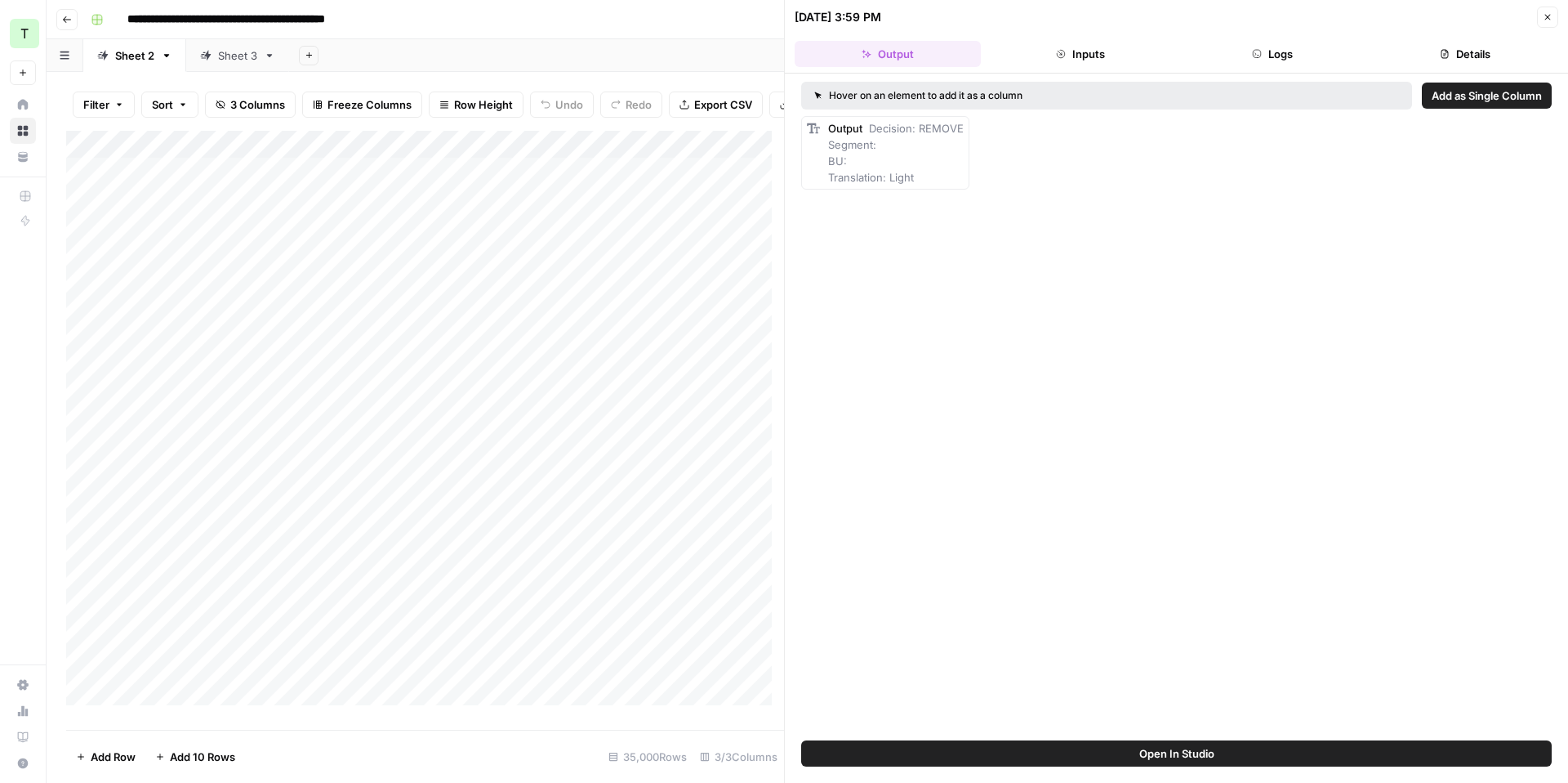
click at [1552, 19] on icon "button" at bounding box center [1547, 16] width 9 height 9
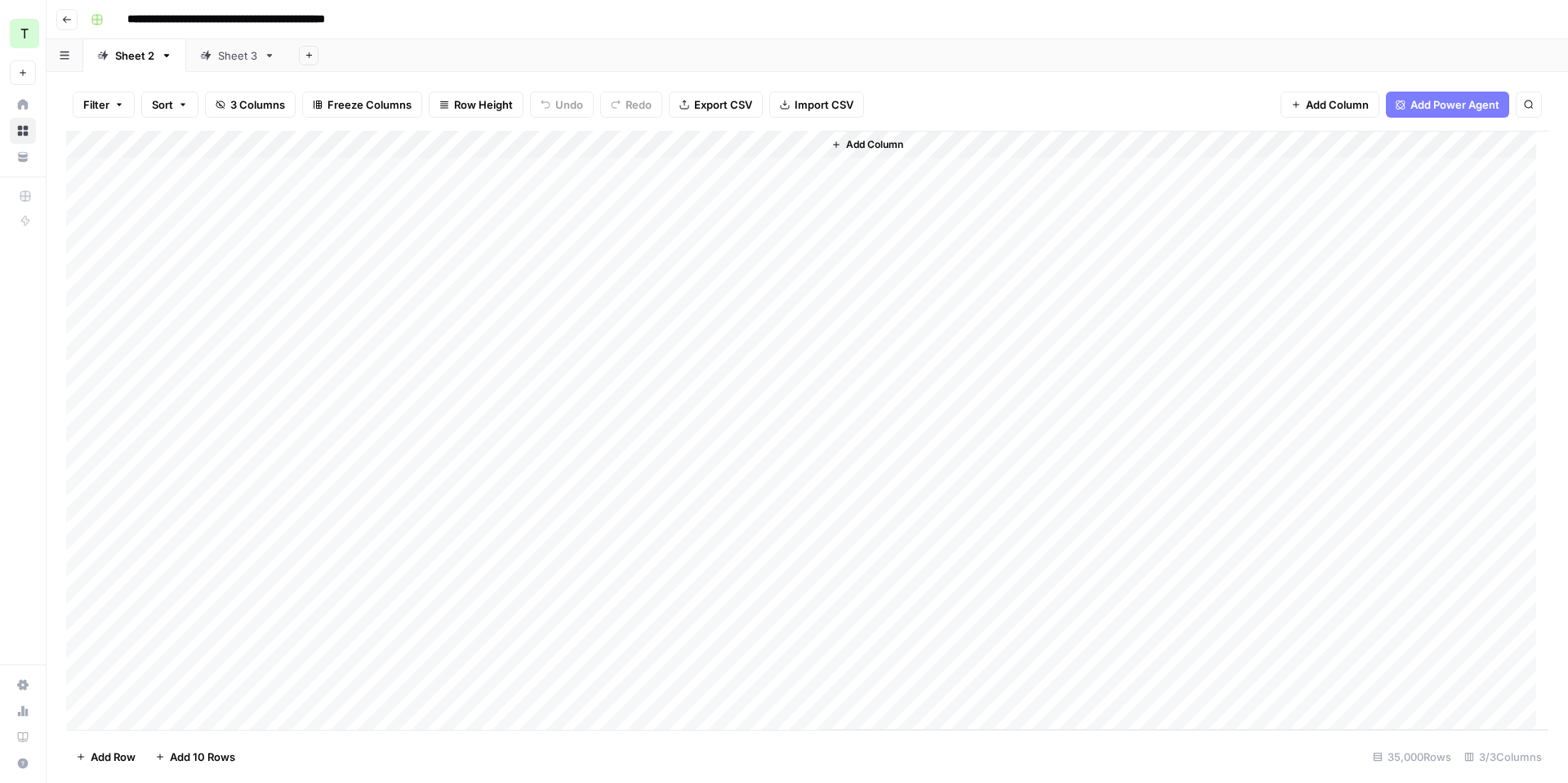
click at [510, 140] on div "Add Column" at bounding box center [807, 430] width 1482 height 599
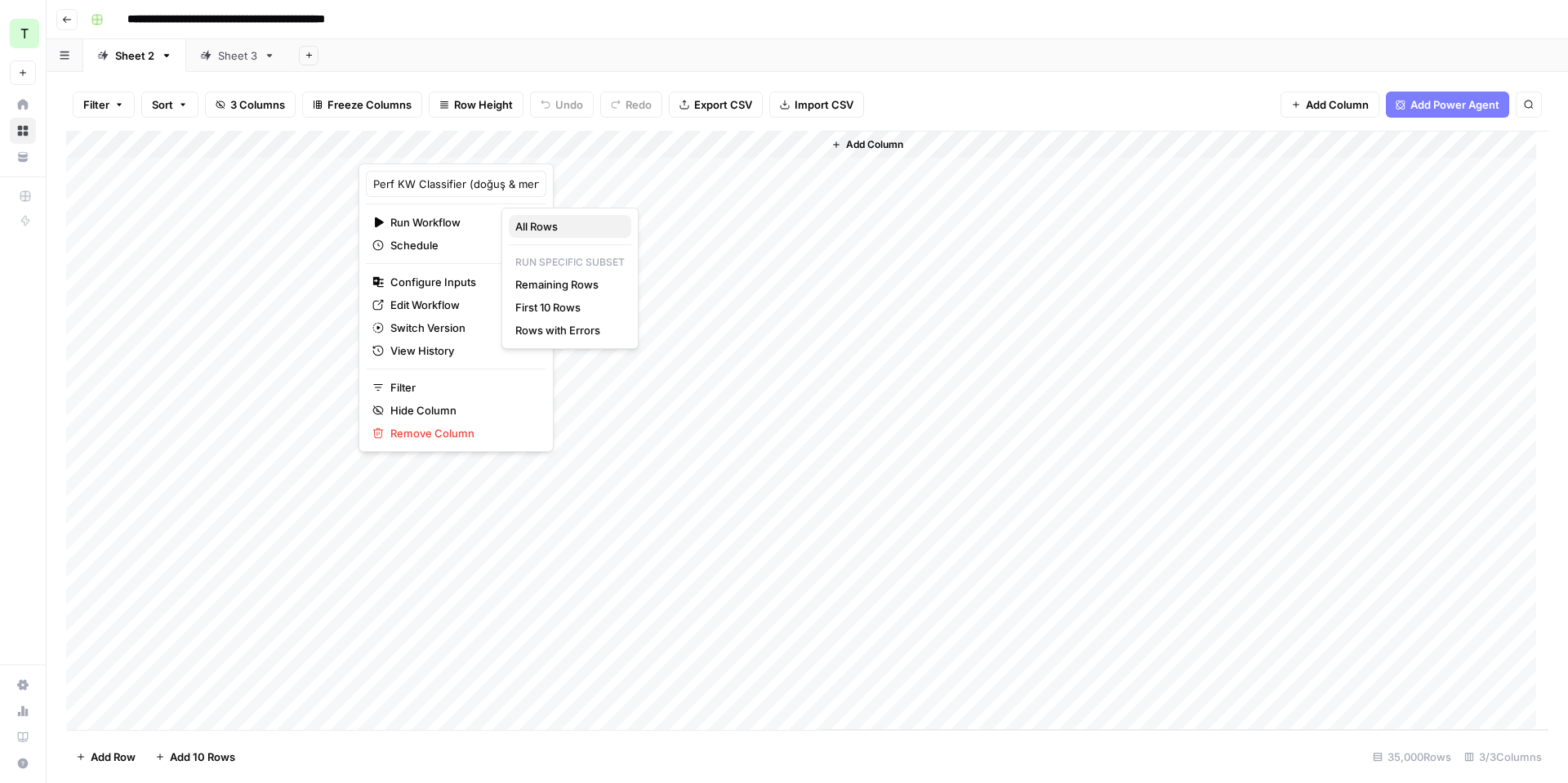
click at [564, 226] on span "All Rows" at bounding box center [567, 226] width 103 height 16
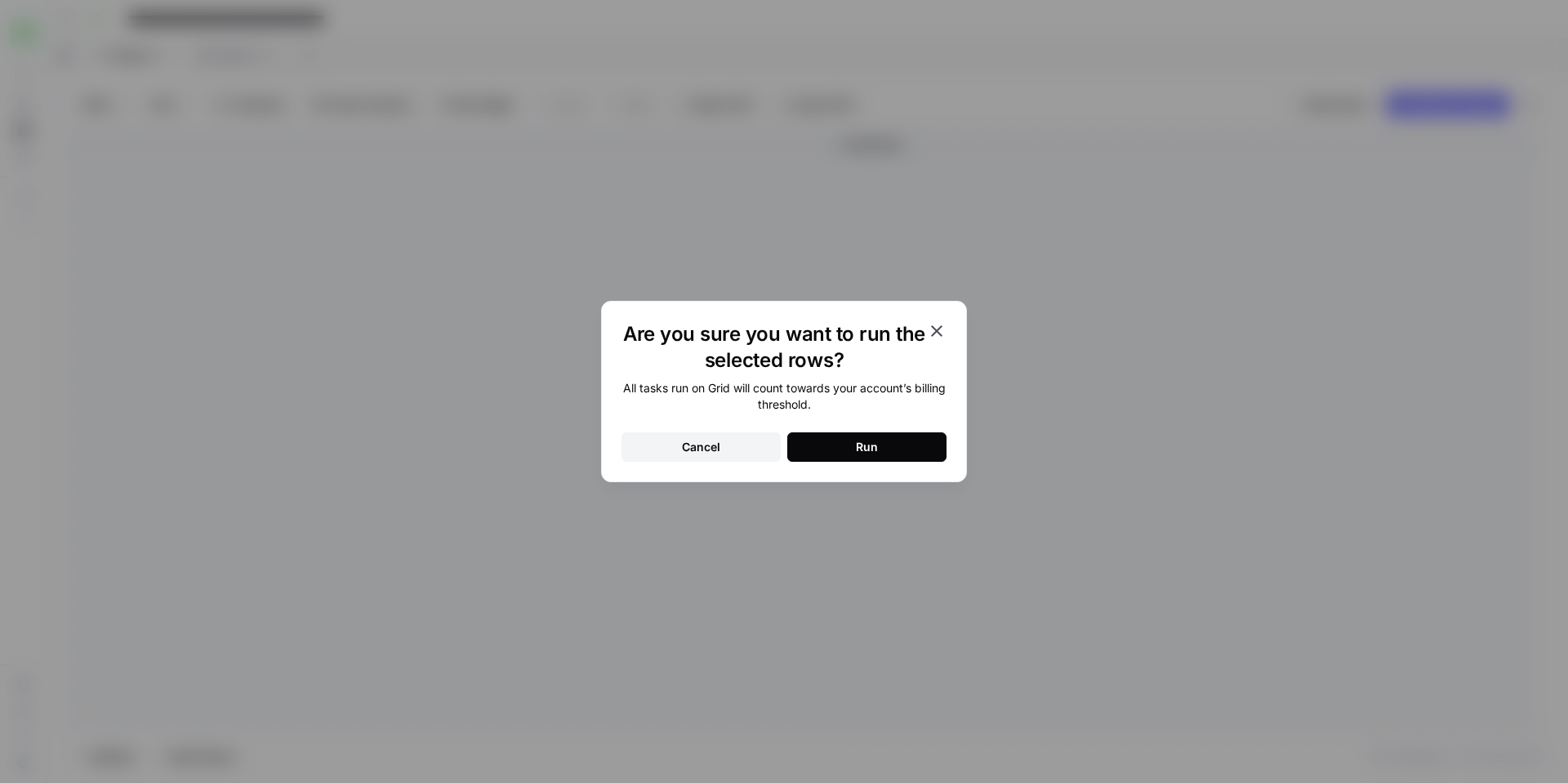
click at [862, 444] on div "Run" at bounding box center [867, 447] width 22 height 16
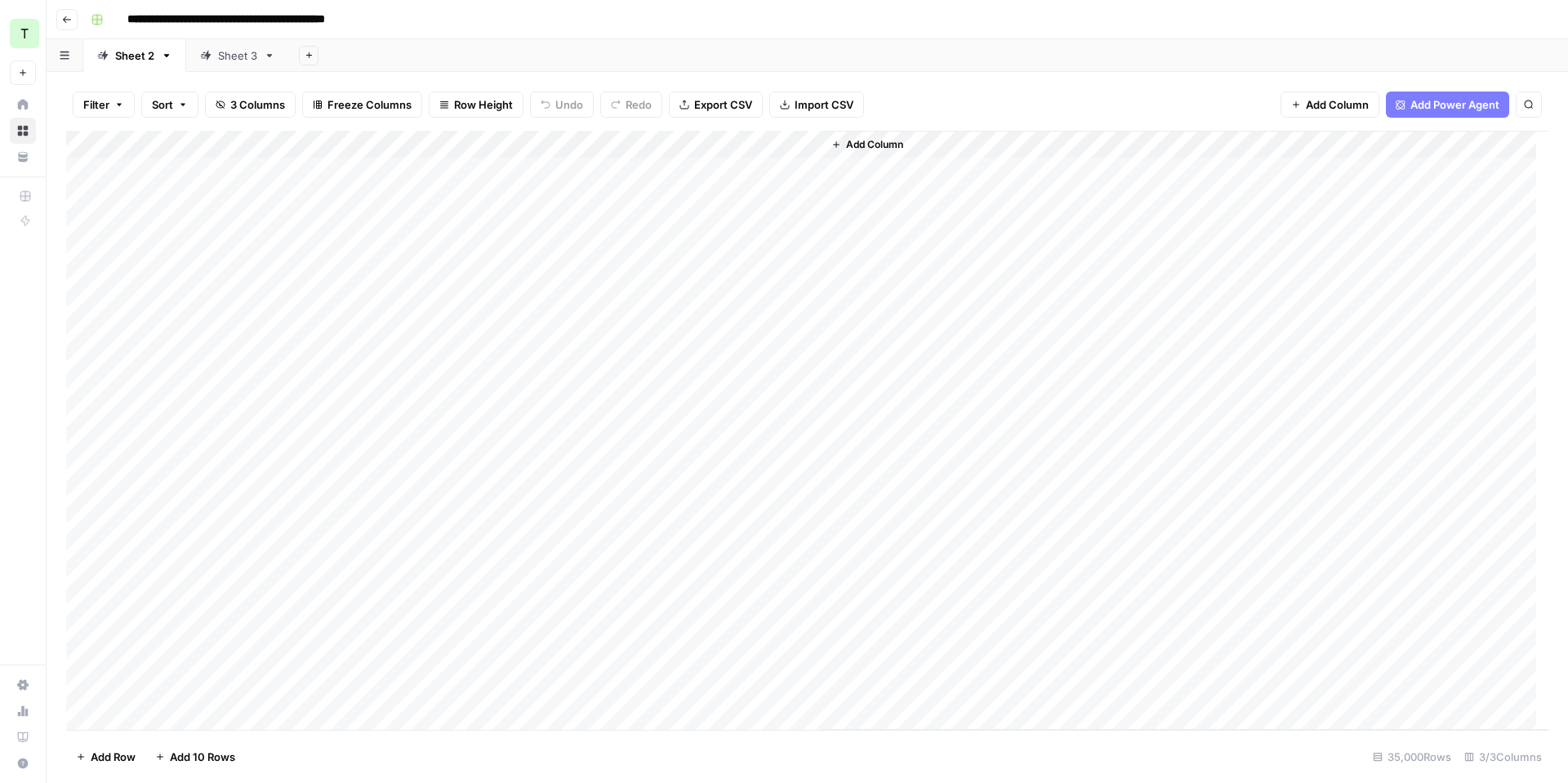
click at [742, 58] on div "Add Sheet" at bounding box center [928, 56] width 1279 height 33
click at [874, 177] on div "Add Column" at bounding box center [1185, 430] width 726 height 599
click at [205, 51] on icon at bounding box center [205, 55] width 11 height 11
click at [117, 60] on div "Sheet 2" at bounding box center [135, 55] width 39 height 16
click at [227, 59] on div "Sheet 3" at bounding box center [237, 55] width 39 height 16
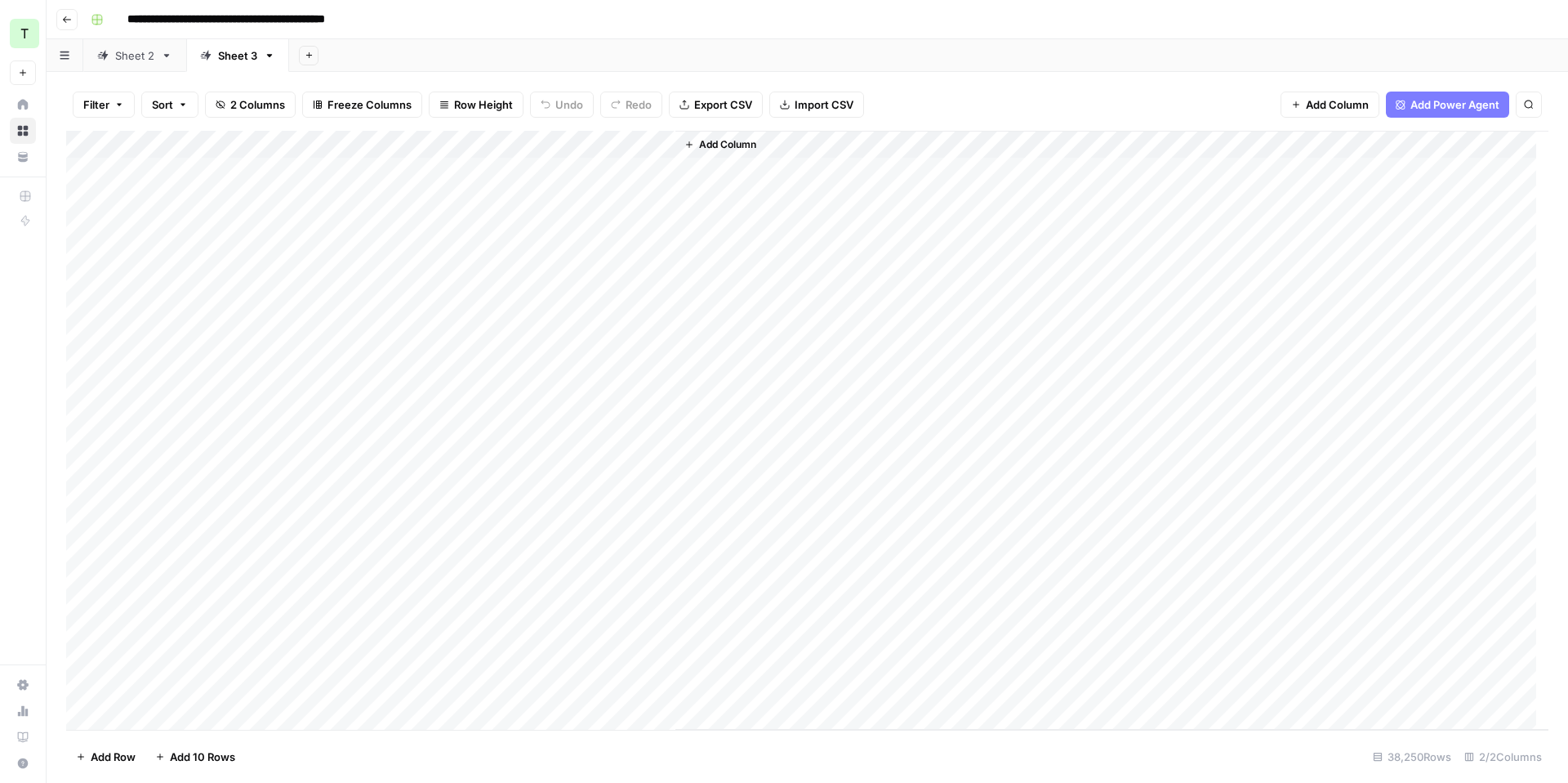
click at [662, 144] on div "Add Column" at bounding box center [807, 430] width 1482 height 599
click at [704, 180] on span "All Rows" at bounding box center [718, 182] width 103 height 16
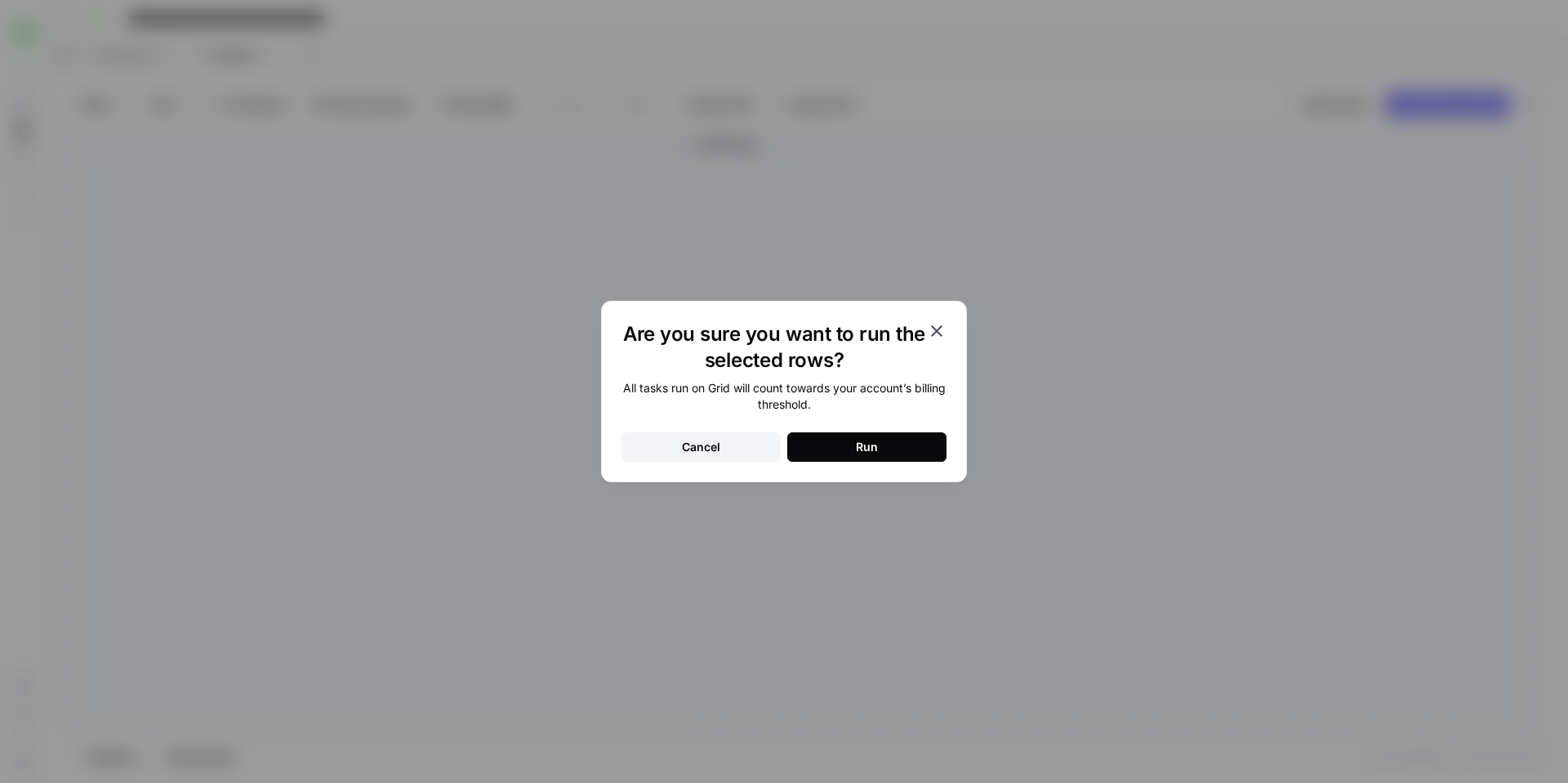
click at [860, 436] on button "Run" at bounding box center [867, 447] width 159 height 29
